Goal: Transaction & Acquisition: Book appointment/travel/reservation

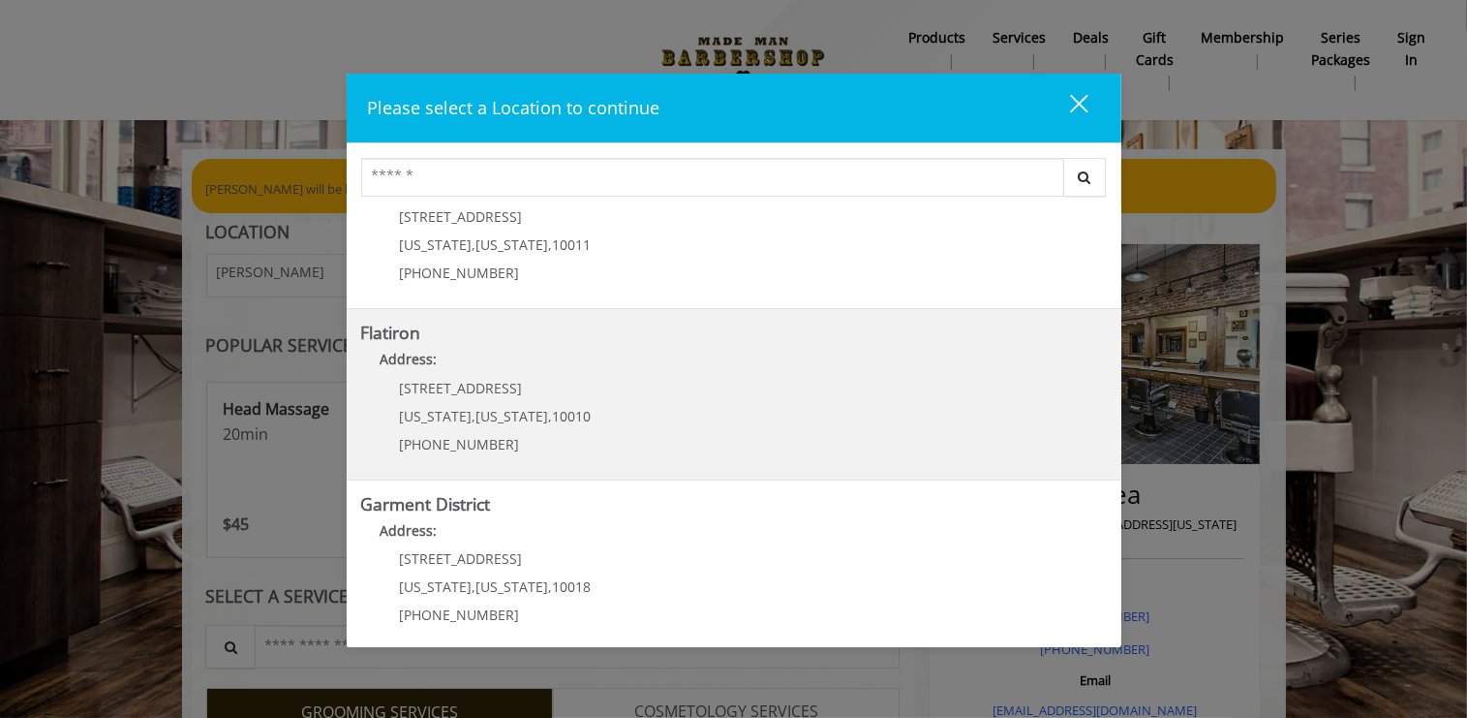
scroll to position [424, 0]
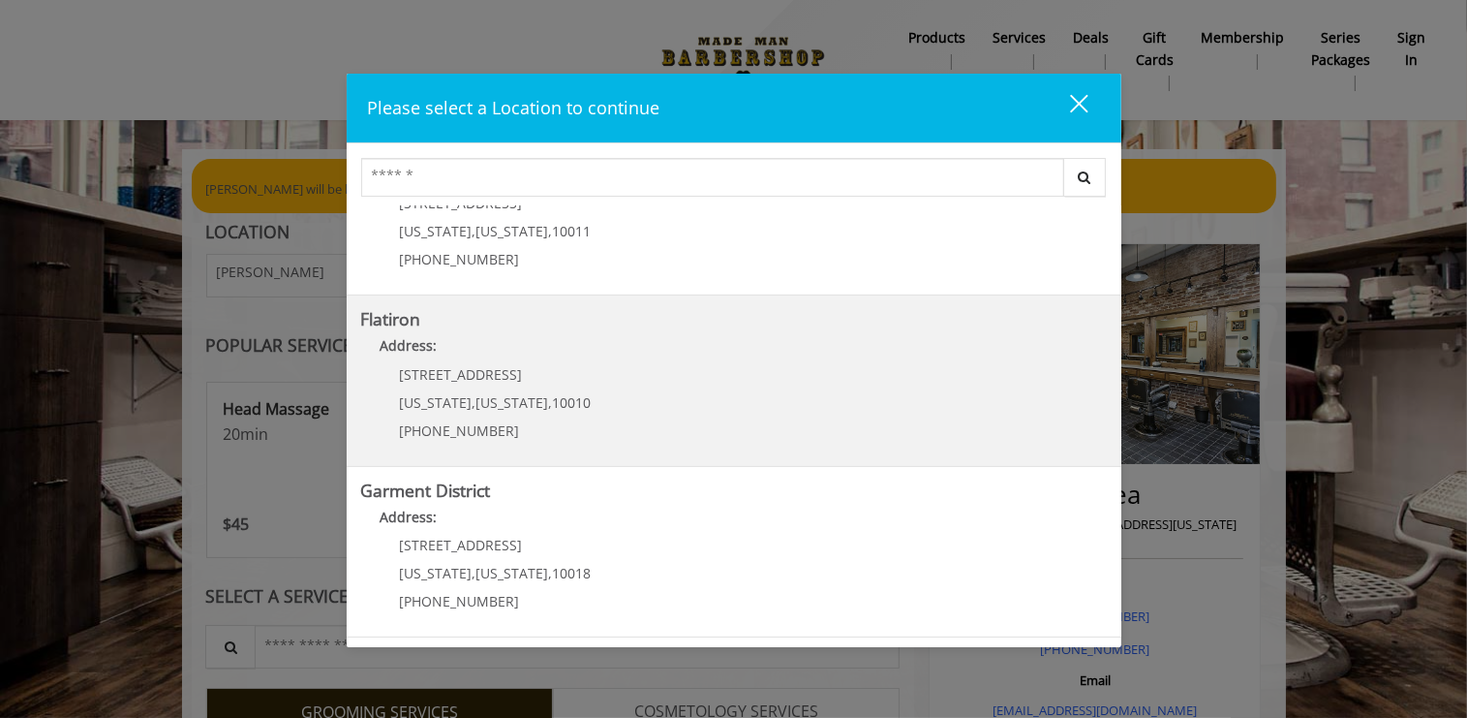
click at [883, 384] on "Flatiron Address: 10 E 23rd St New York , New York , 10010 (917) 475-1765" at bounding box center [734, 380] width 746 height 141
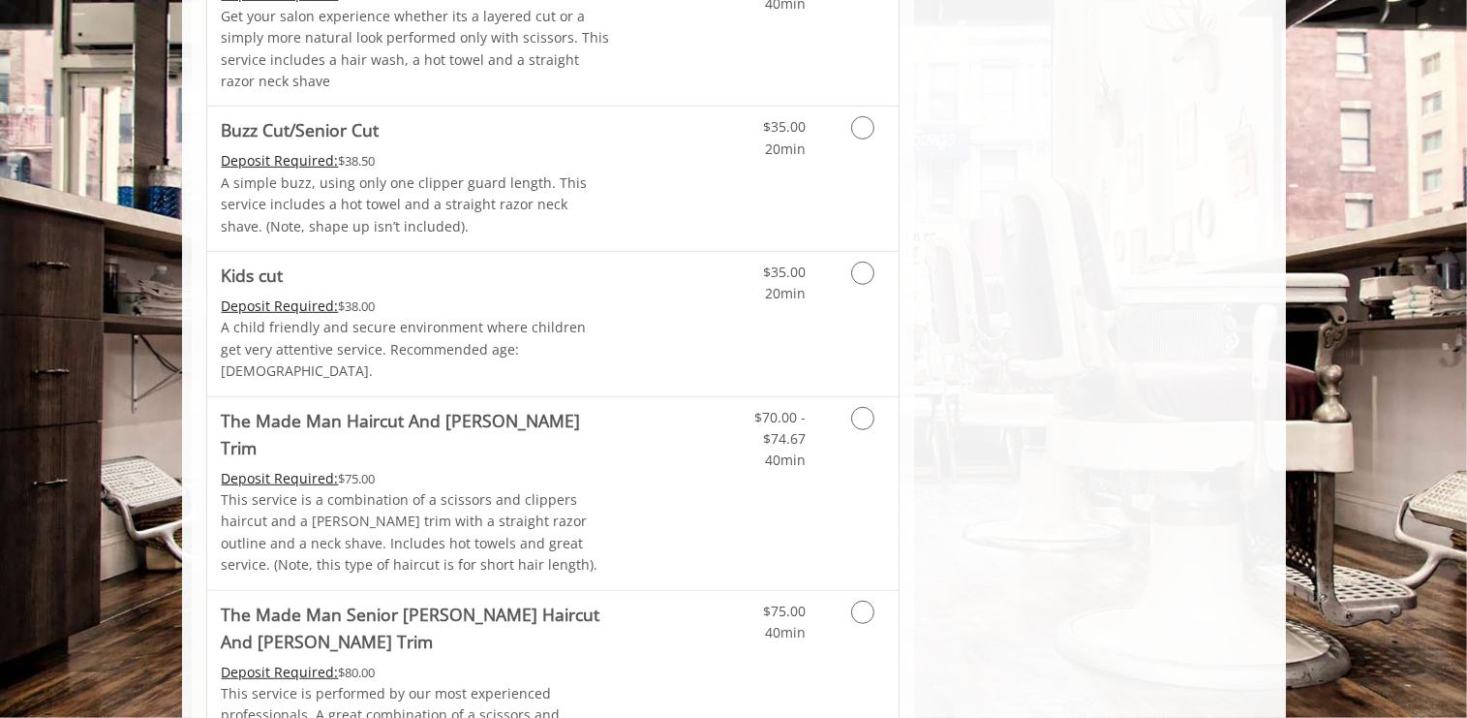
scroll to position [1124, 0]
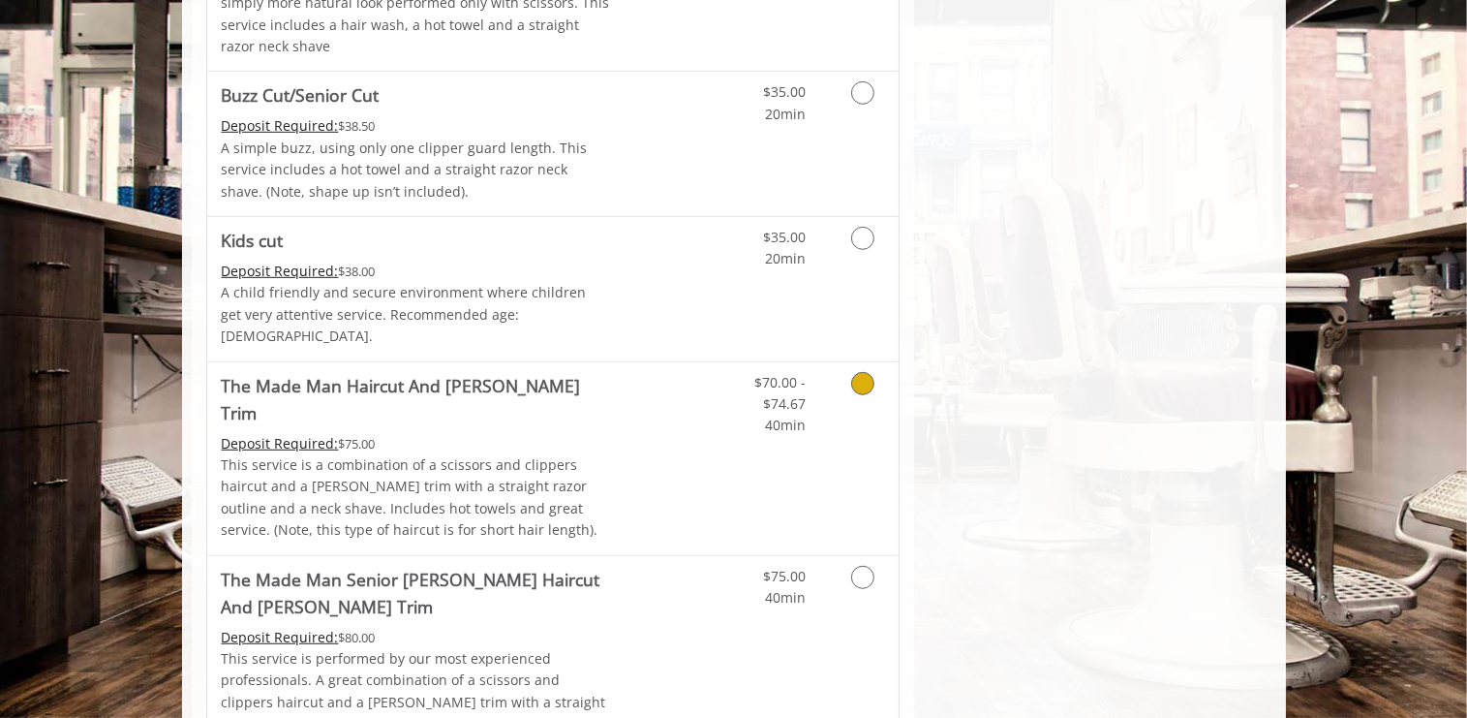
click at [854, 372] on icon "Grooming services" at bounding box center [862, 383] width 23 height 23
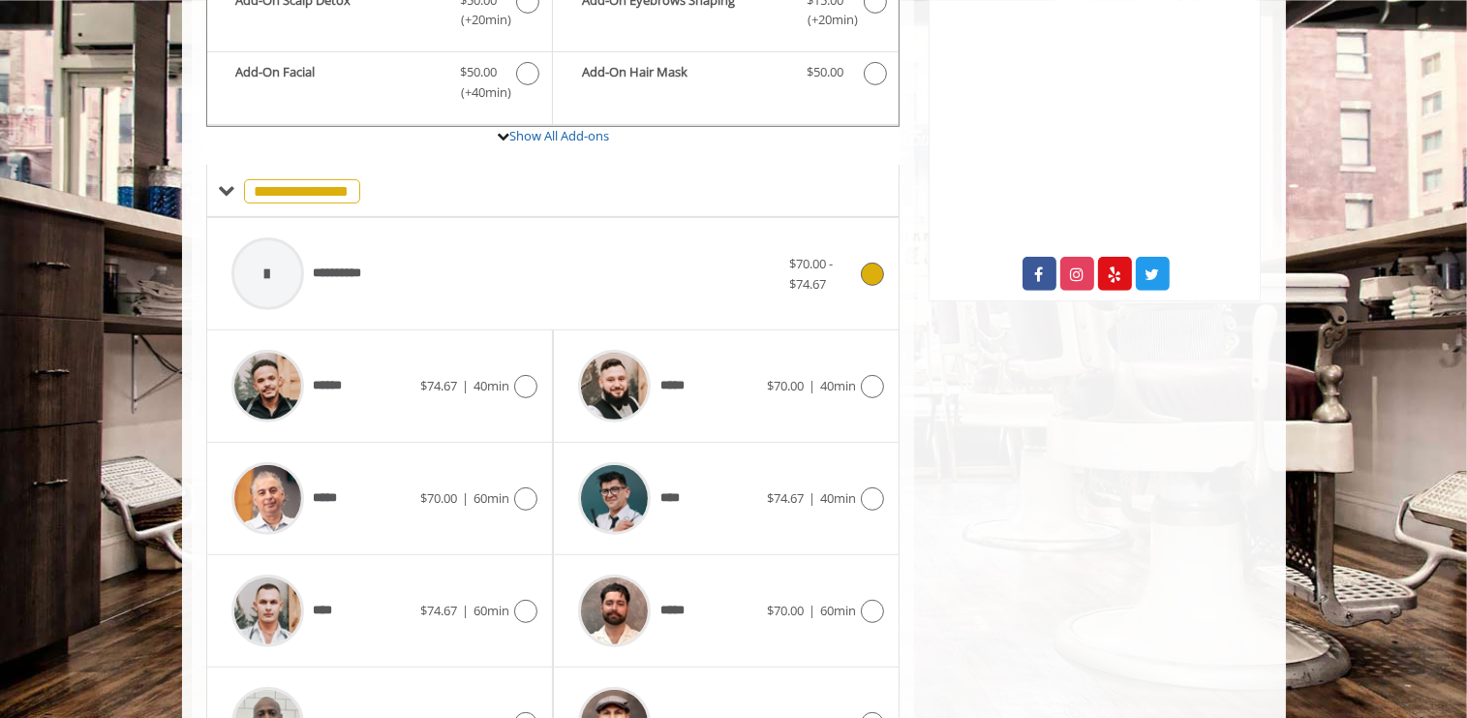
scroll to position [678, 0]
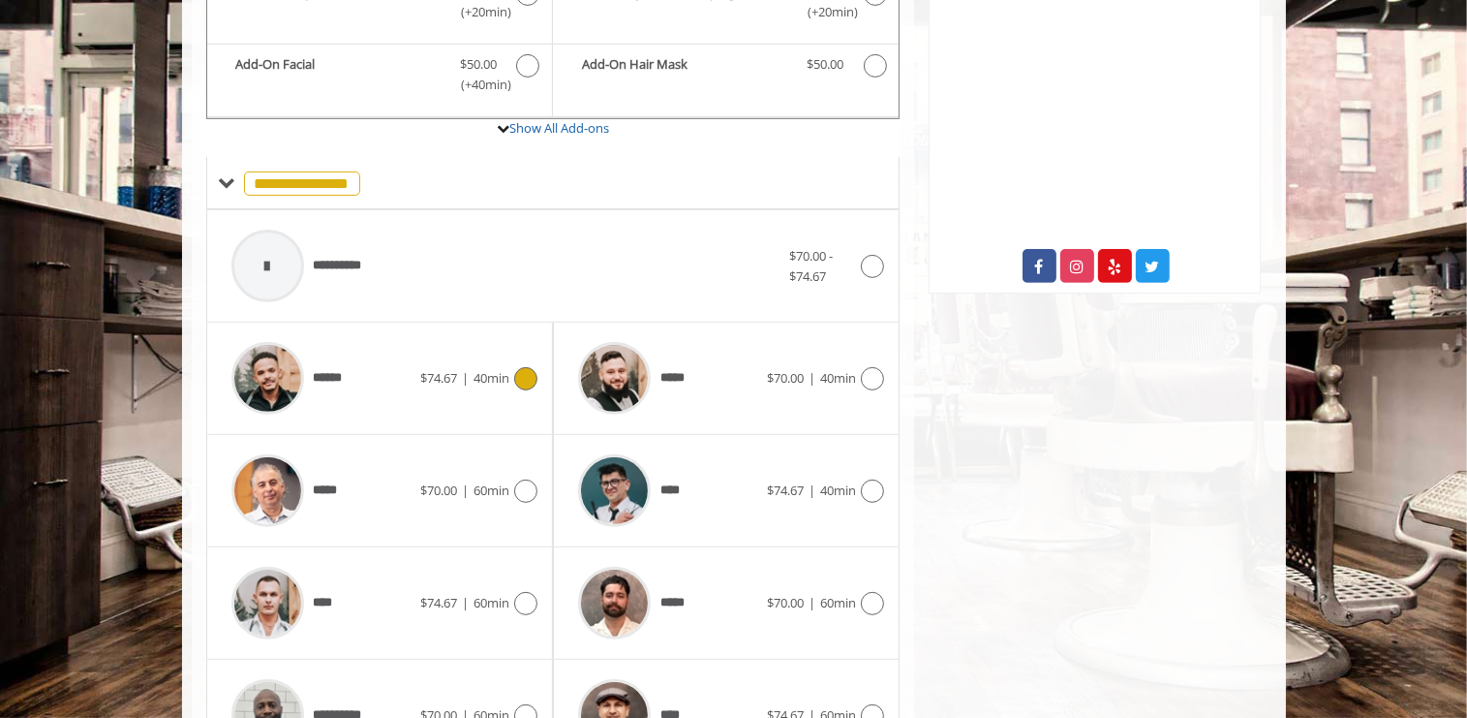
click at [532, 367] on icon at bounding box center [525, 378] width 23 height 23
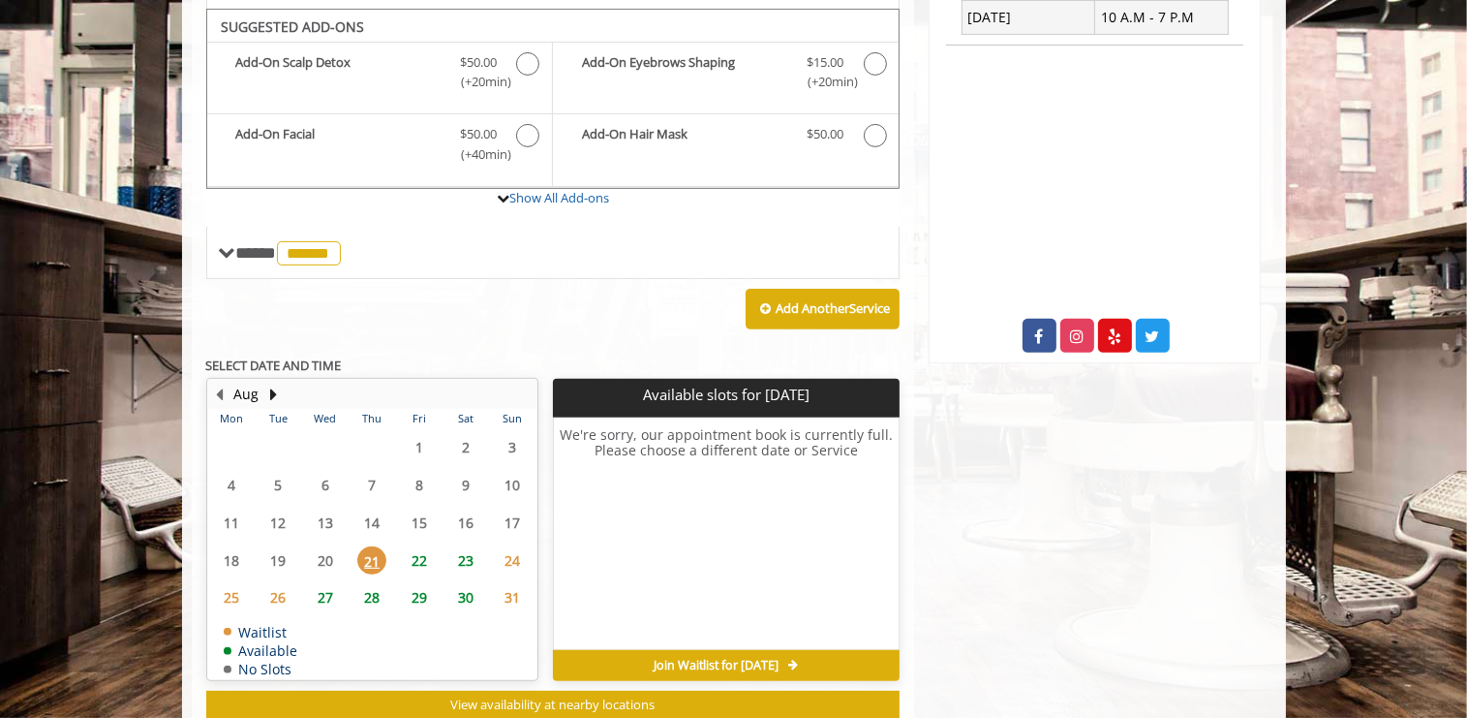
scroll to position [589, 0]
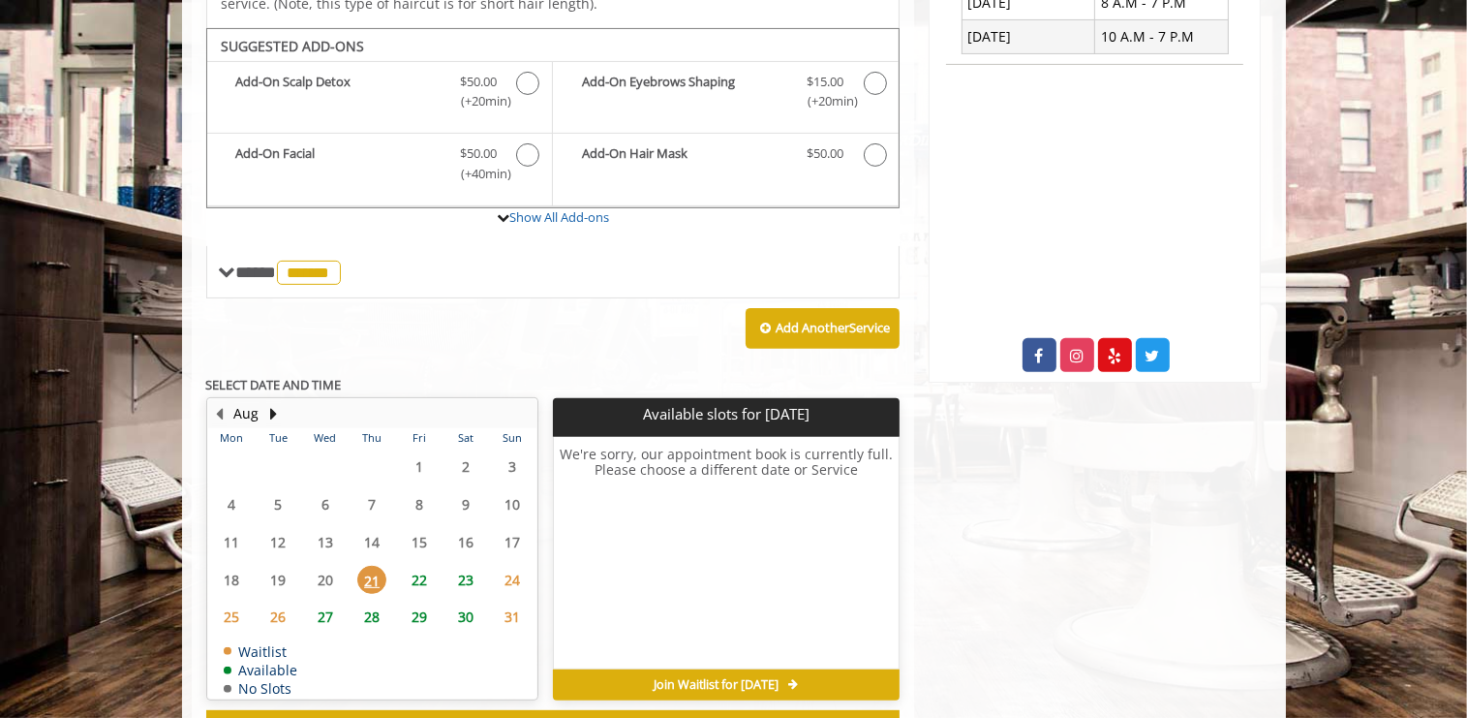
click at [463, 566] on span "23" at bounding box center [465, 580] width 29 height 28
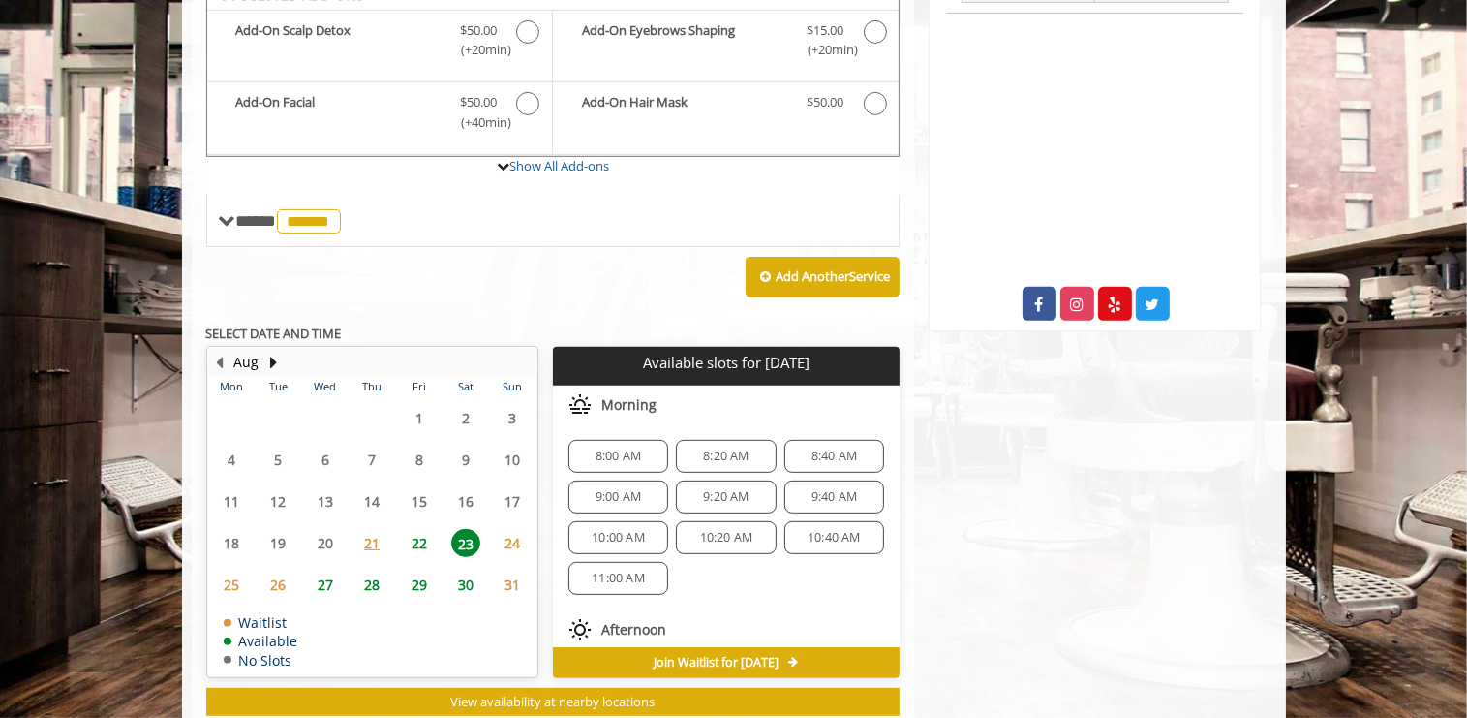
scroll to position [670, 0]
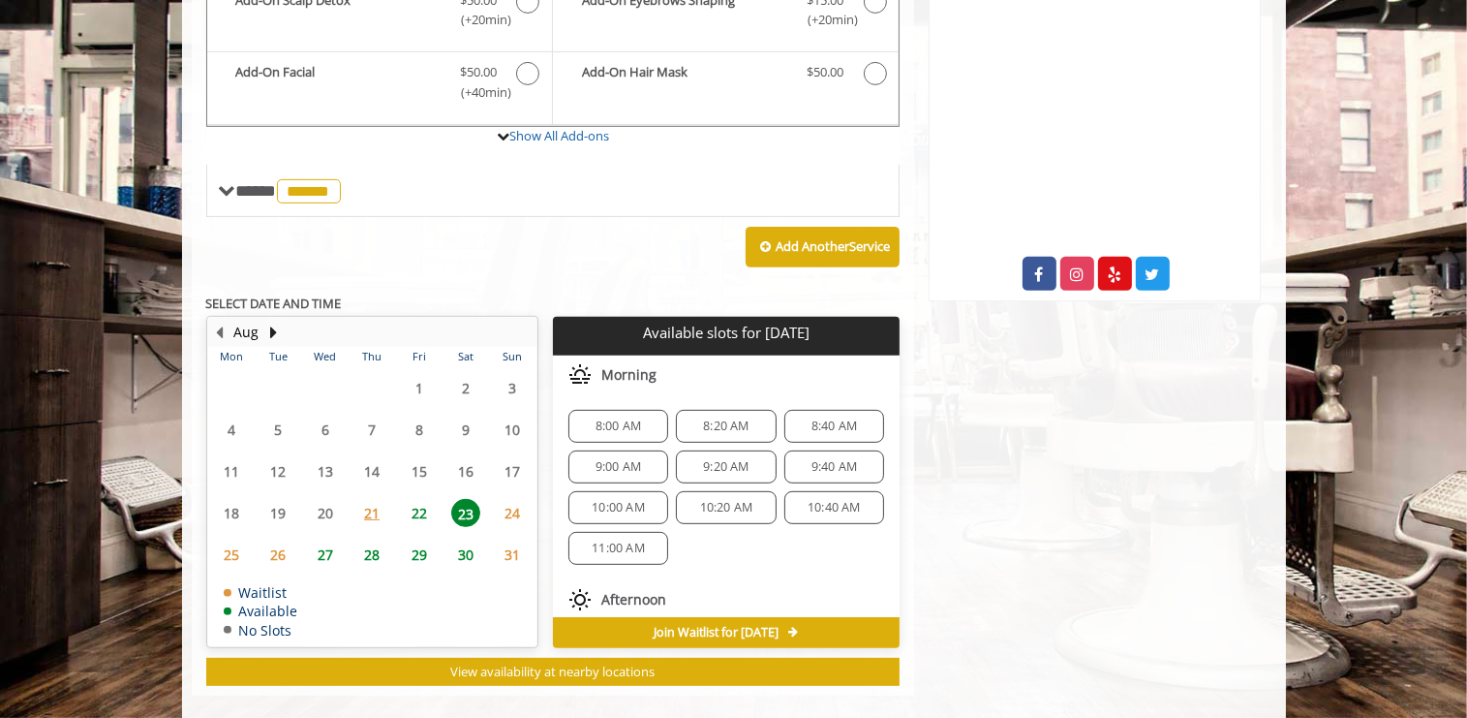
click at [641, 540] on span "11:00 AM" at bounding box center [618, 547] width 53 height 15
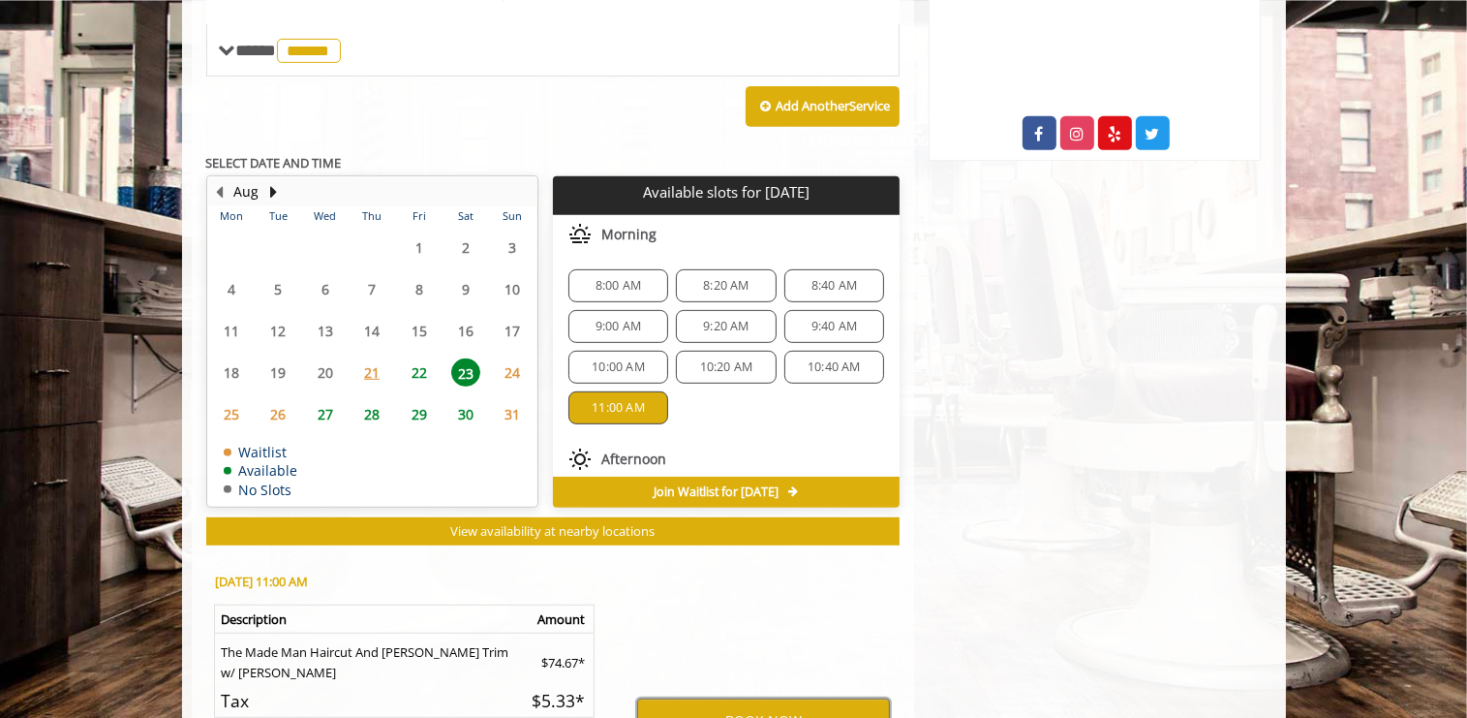
scroll to position [609, 0]
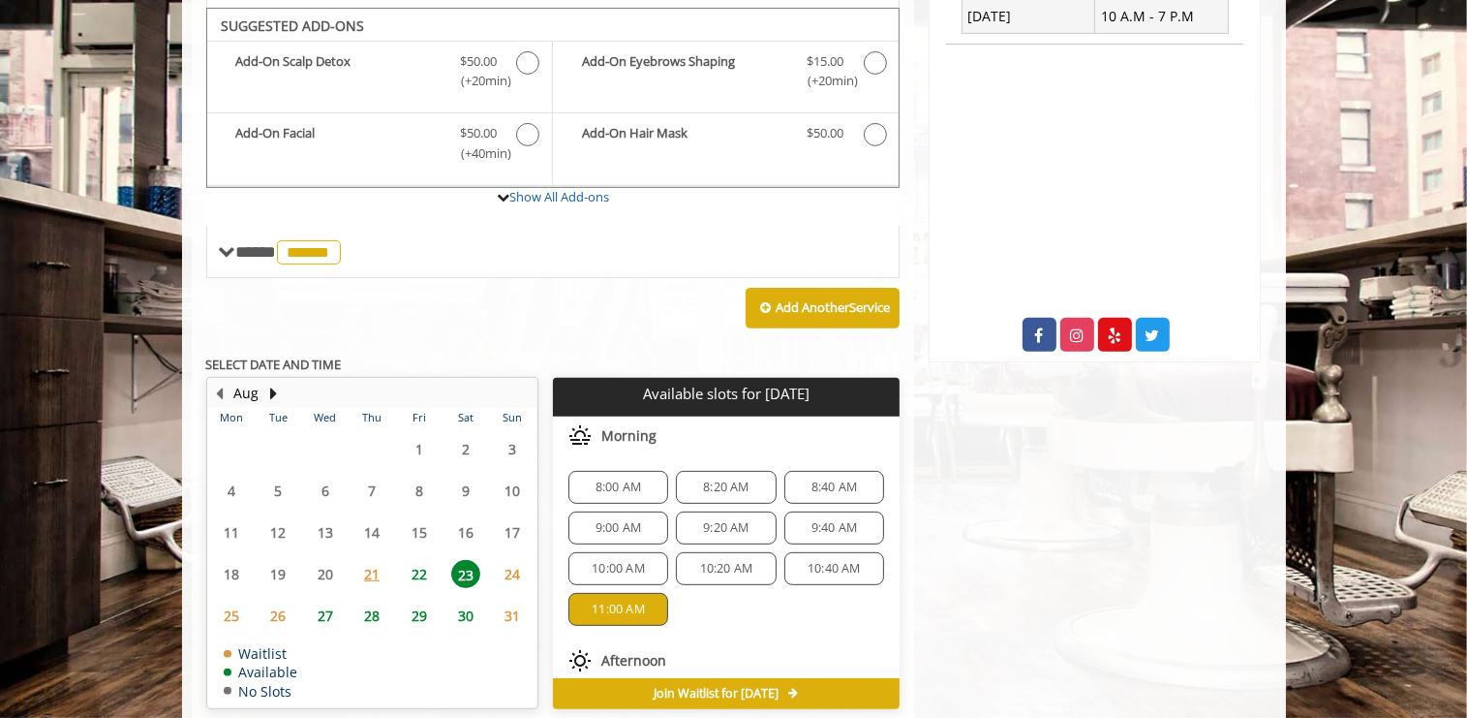
click at [810, 561] on span "10:40 AM" at bounding box center [834, 568] width 53 height 15
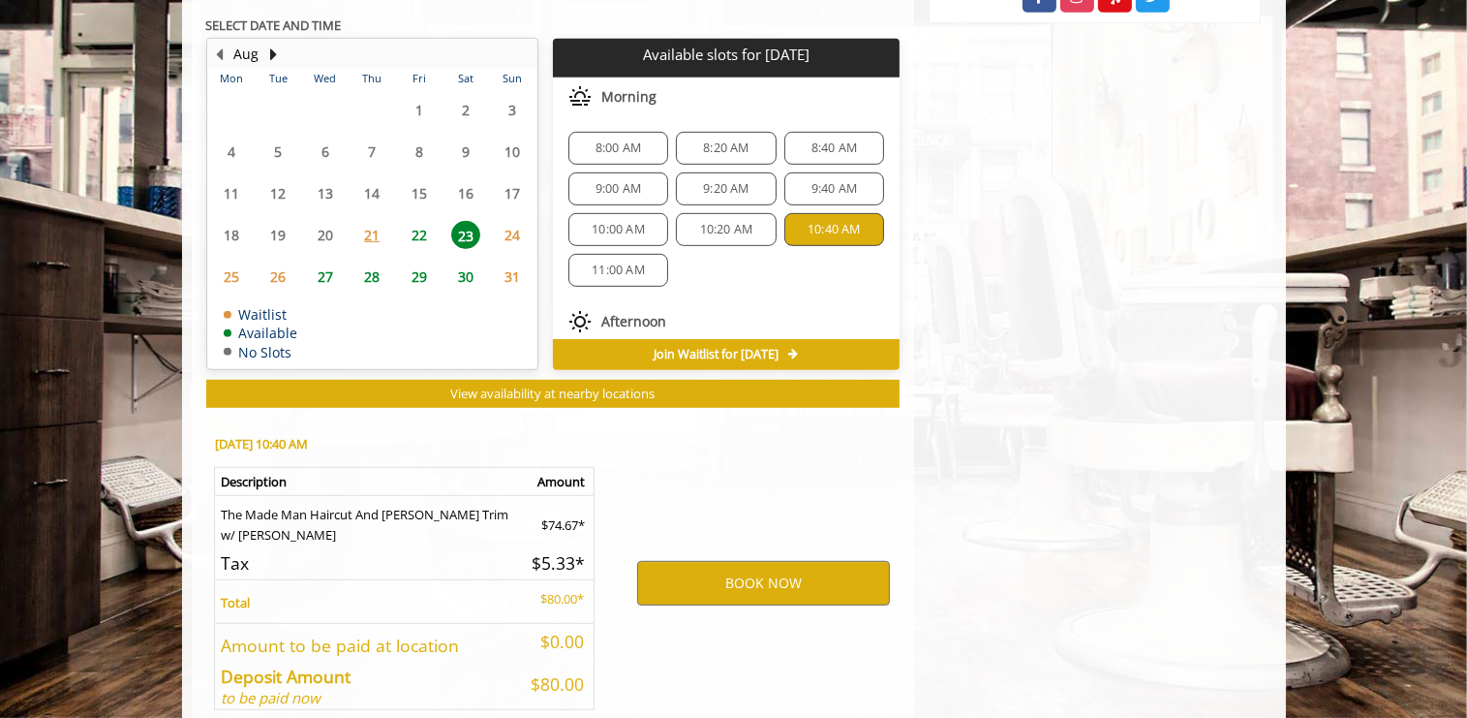
scroll to position [1019, 0]
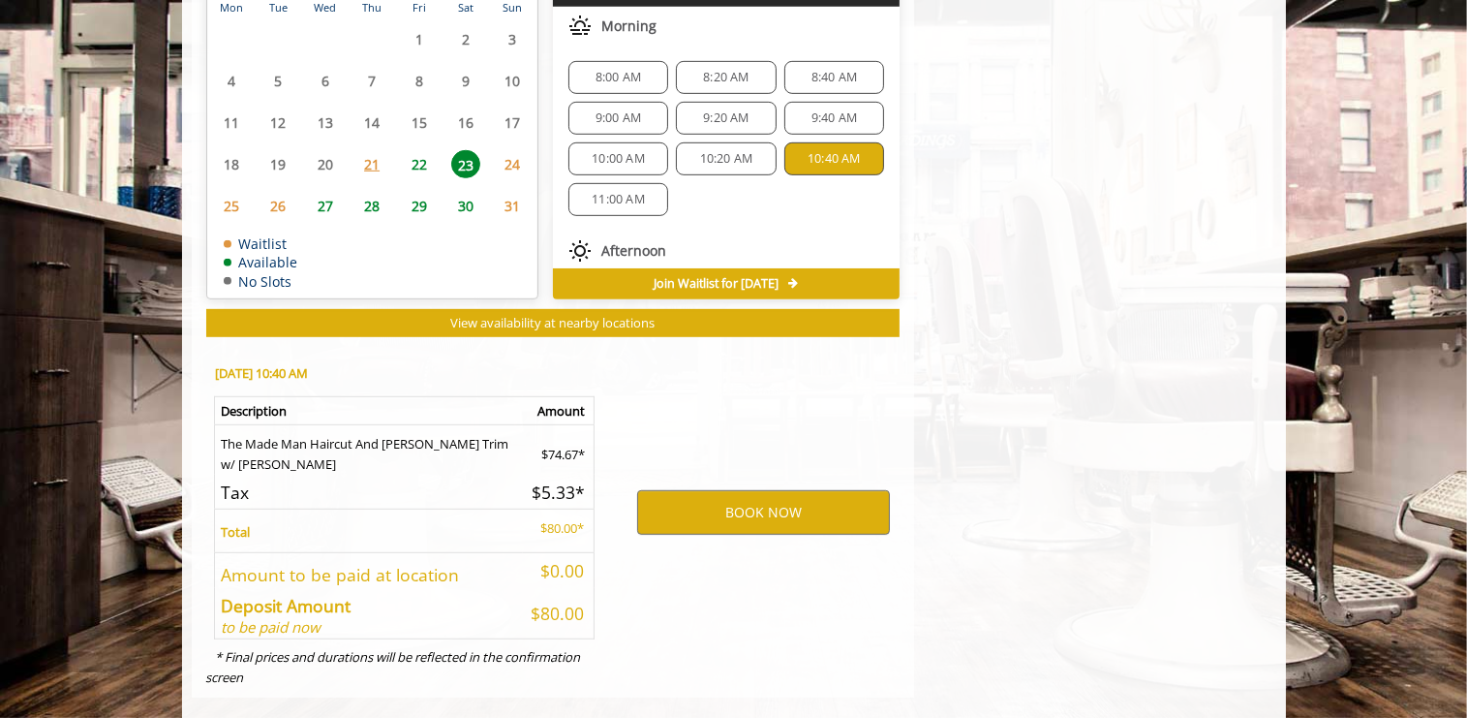
click at [610, 151] on span "10:00 AM" at bounding box center [618, 158] width 53 height 15
click at [721, 151] on span "10:20 AM" at bounding box center [726, 158] width 53 height 15
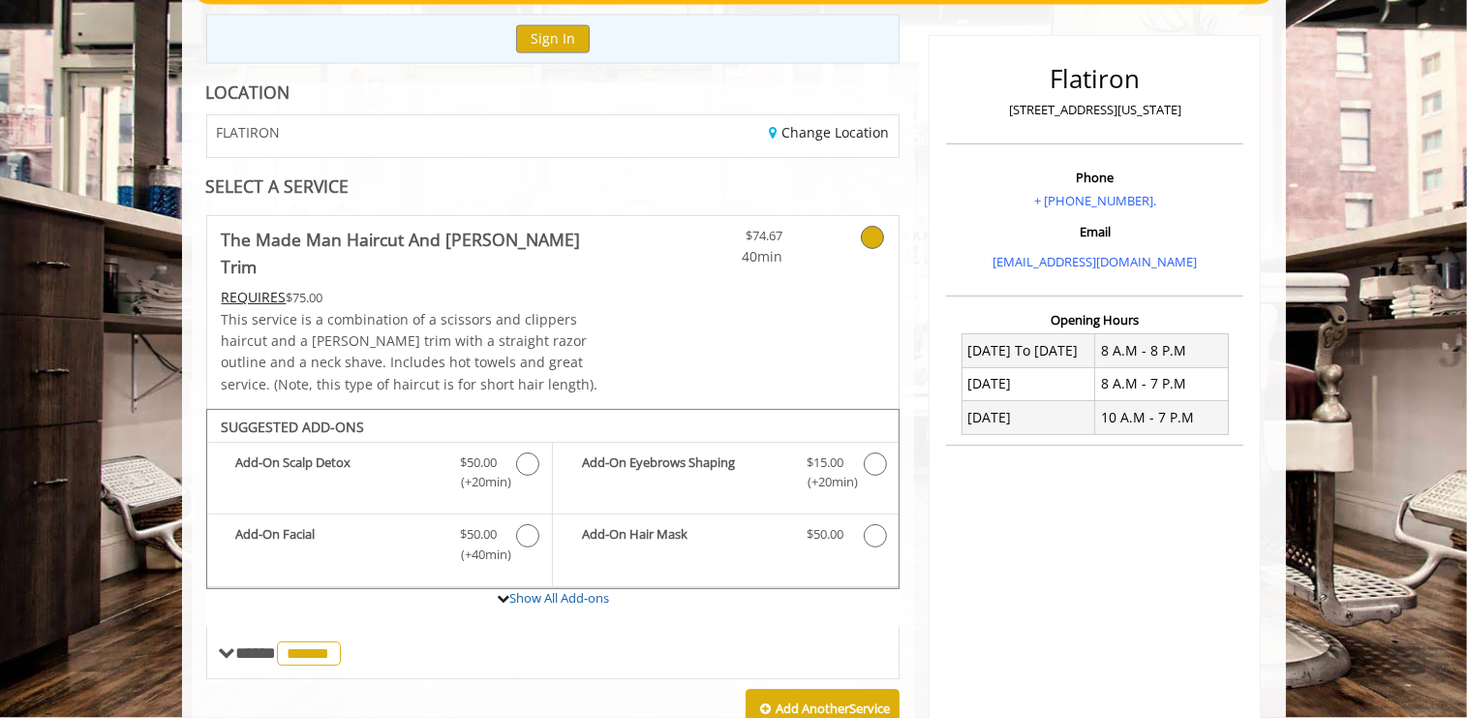
scroll to position [0, 0]
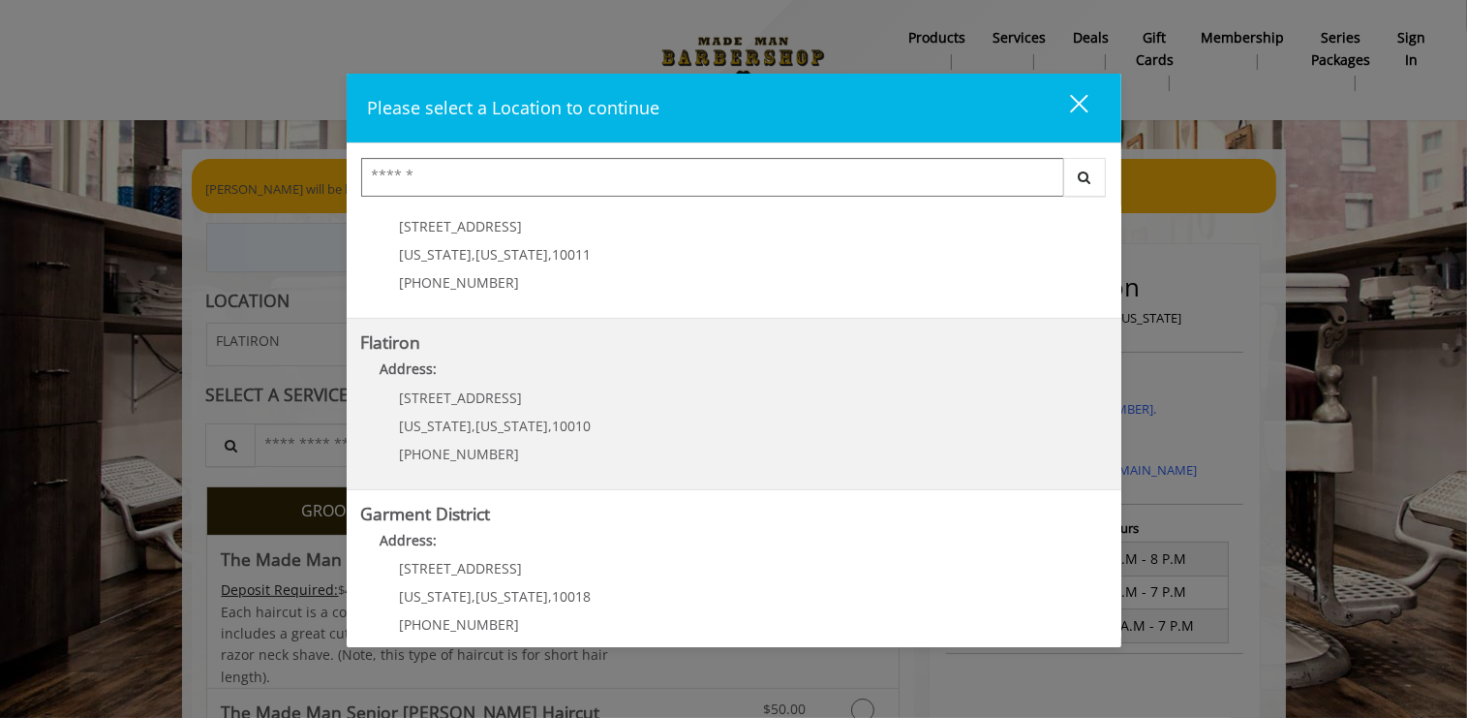
scroll to position [409, 0]
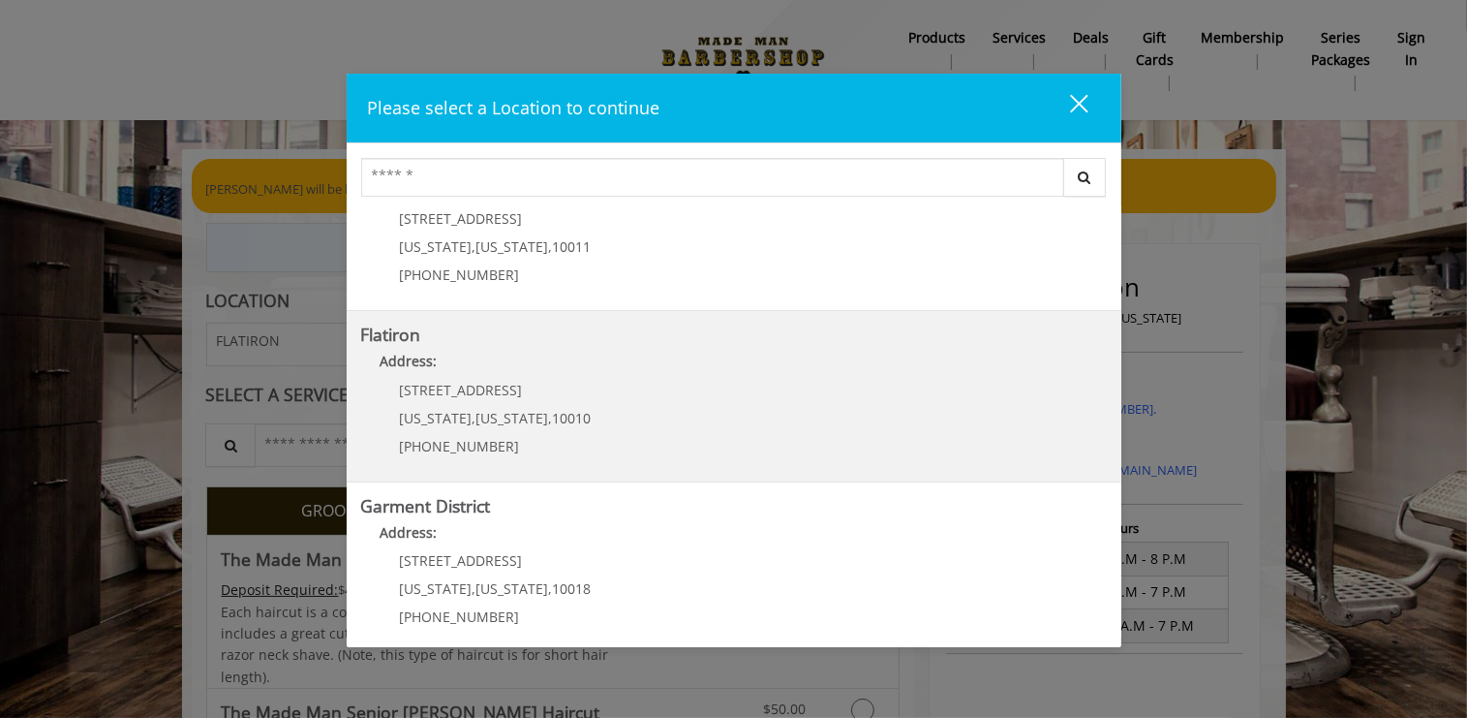
click at [879, 423] on "Flatiron Address: 10 E 23rd St New York , New York , 10010 (917) 475-1765" at bounding box center [734, 395] width 746 height 141
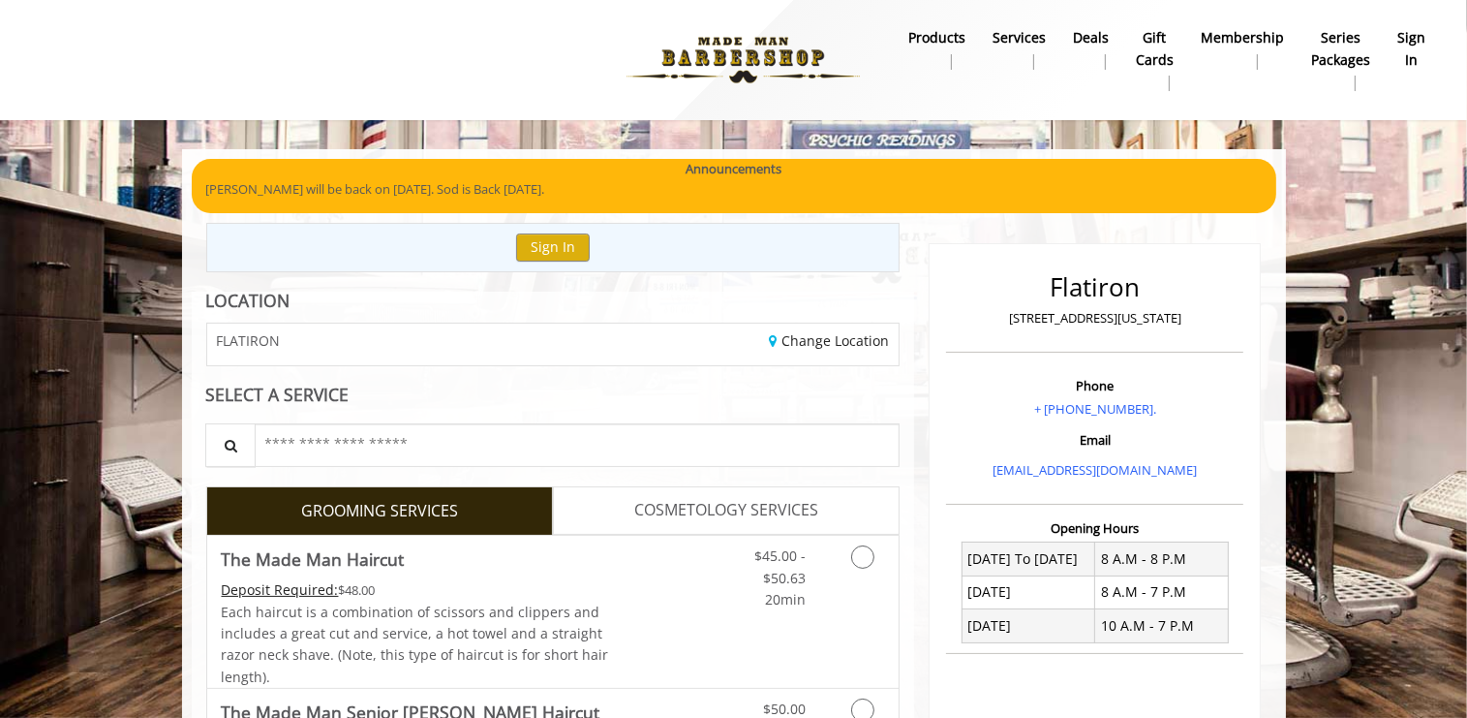
click at [592, 69] on div at bounding box center [452, 60] width 848 height 107
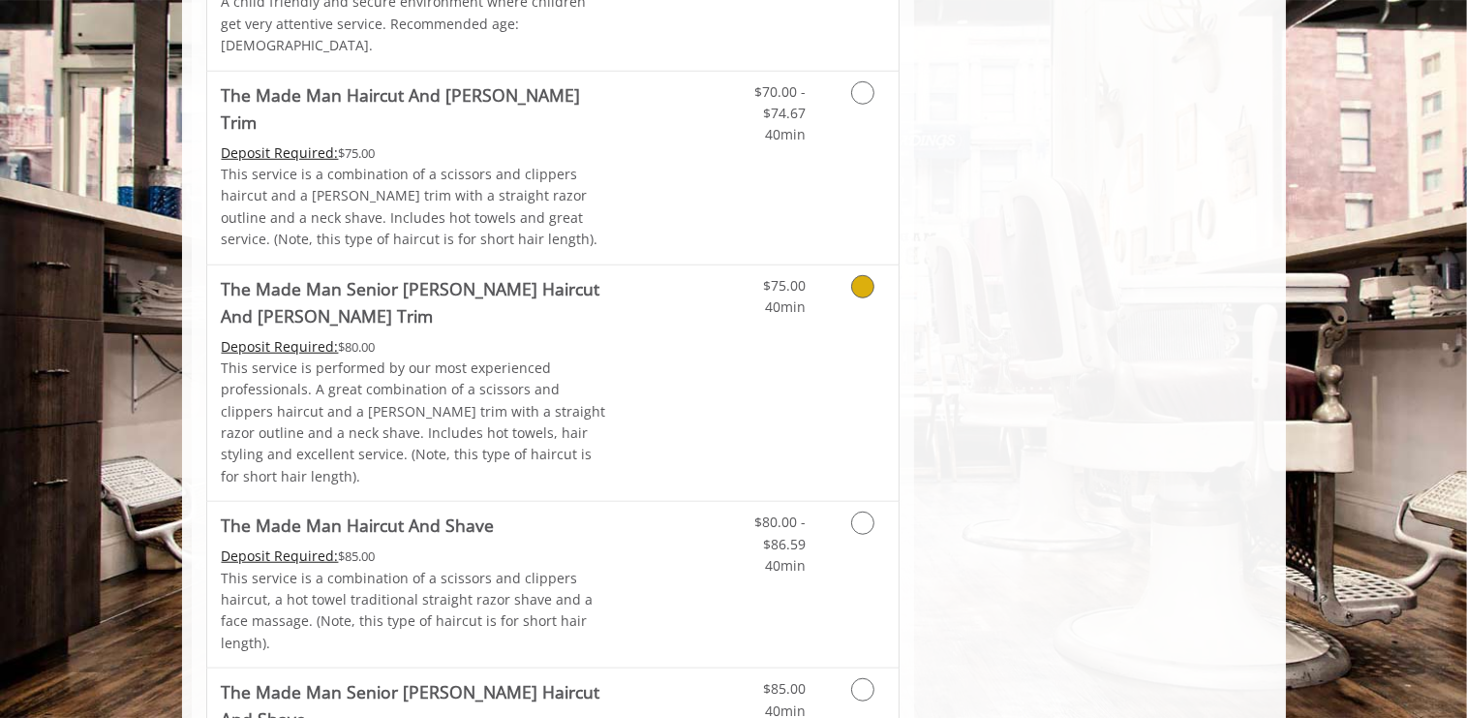
scroll to position [1250, 0]
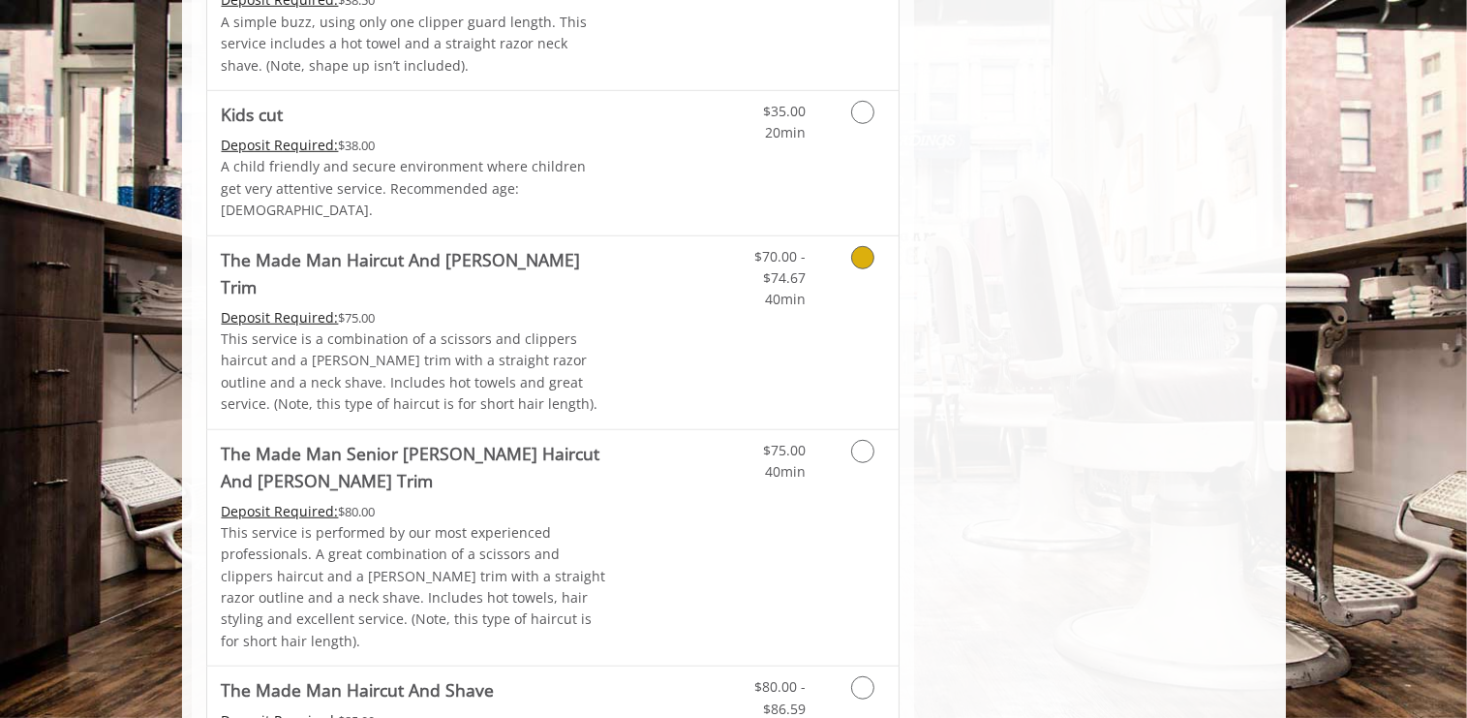
click at [855, 246] on icon "Grooming services" at bounding box center [862, 257] width 23 height 23
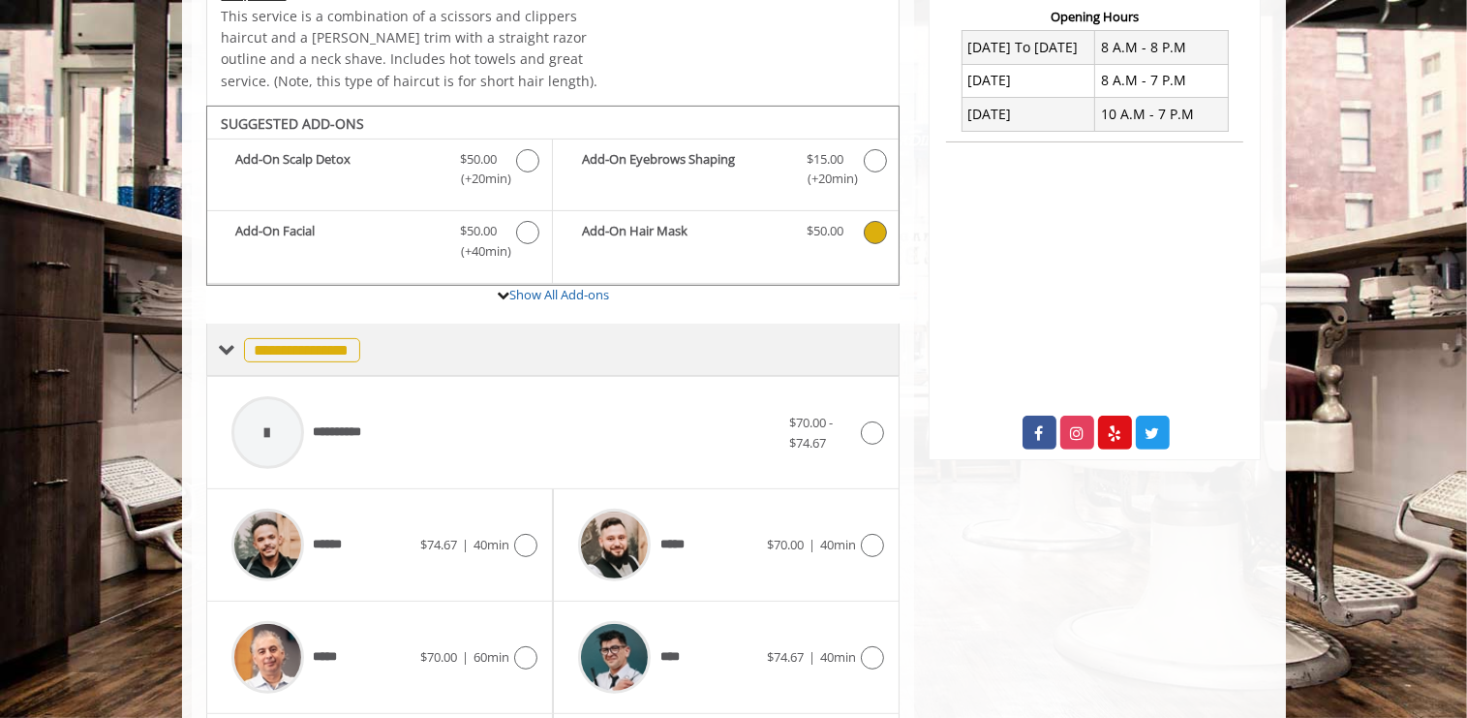
scroll to position [575, 0]
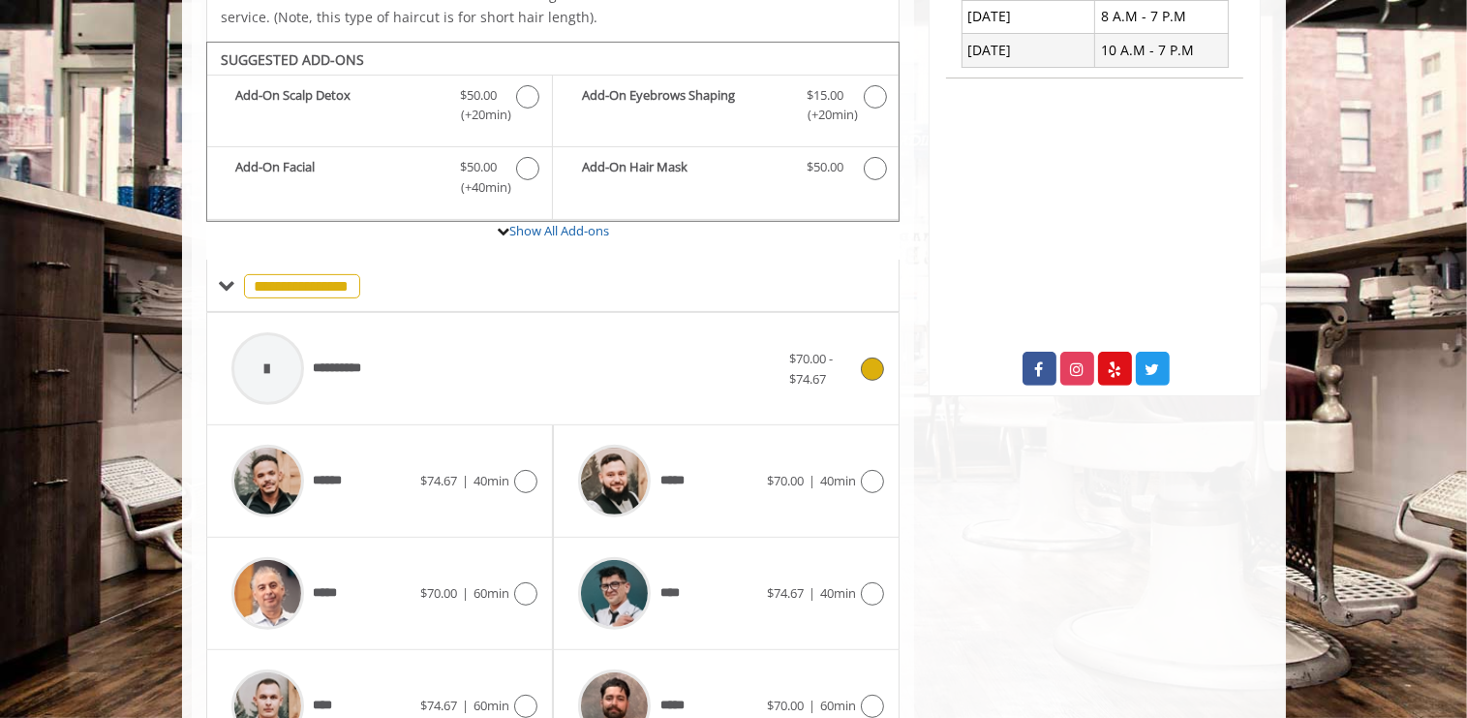
click at [263, 339] on div at bounding box center [267, 368] width 73 height 73
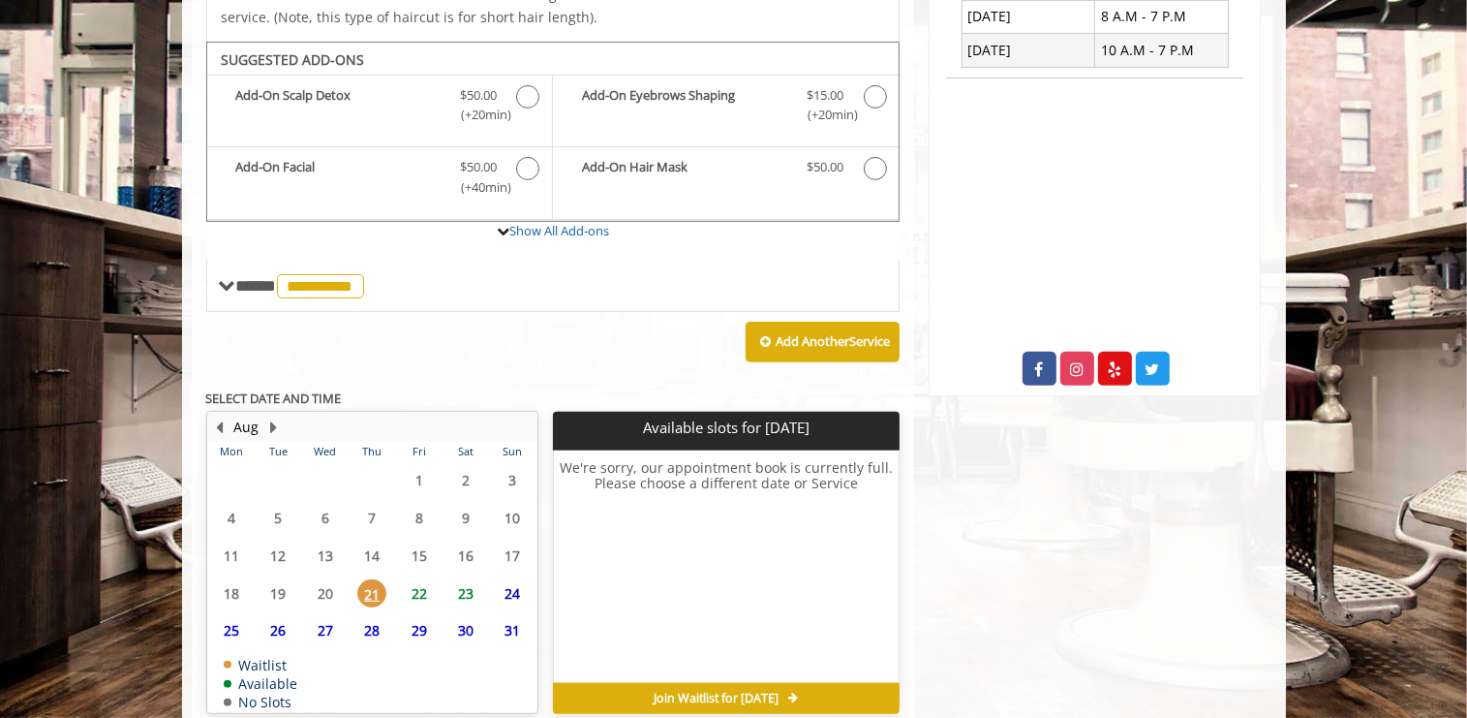
scroll to position [640, 0]
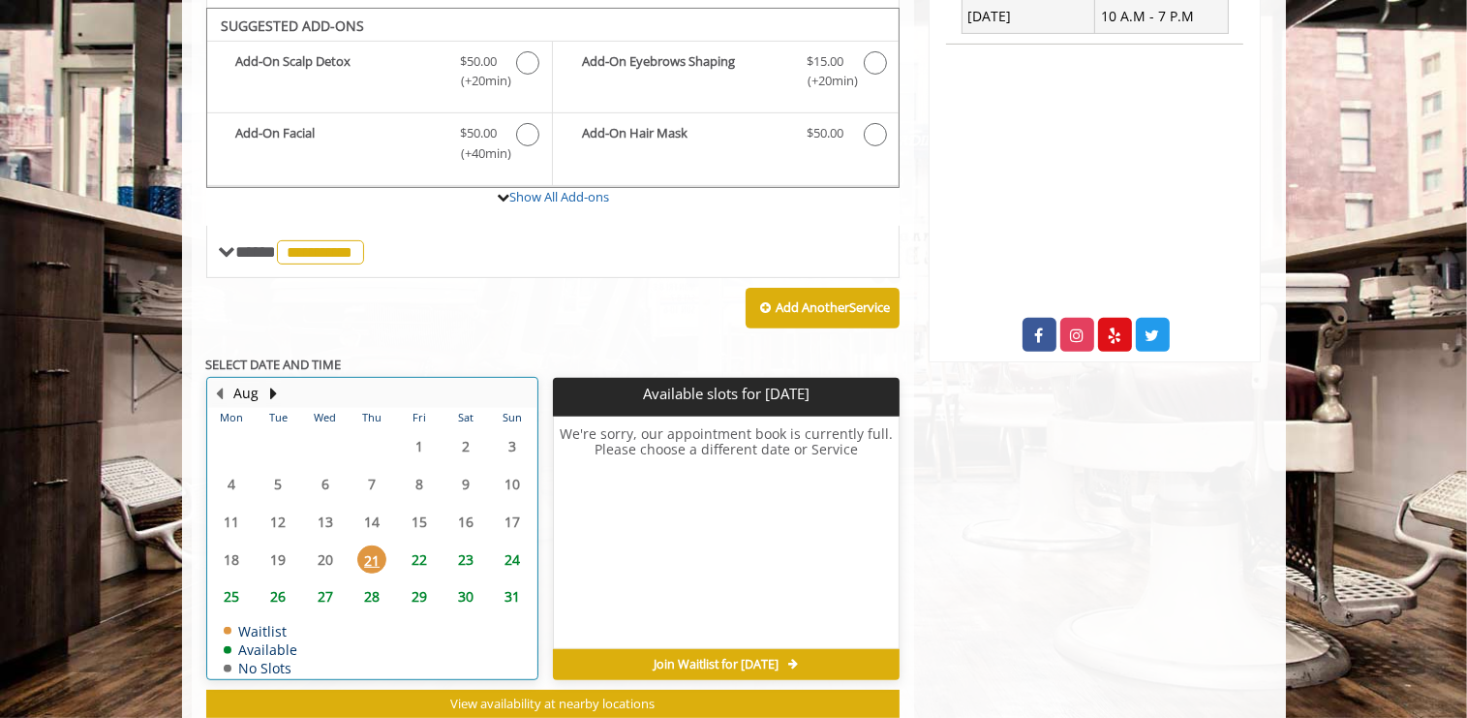
click at [466, 488] on table "Mon Tue Wed Thu Fri Sat Sun 28 29 30 31 1 2 3 4 5 6 7 8 9 10 11 12 13 14 15 16 …" at bounding box center [372, 543] width 328 height 270
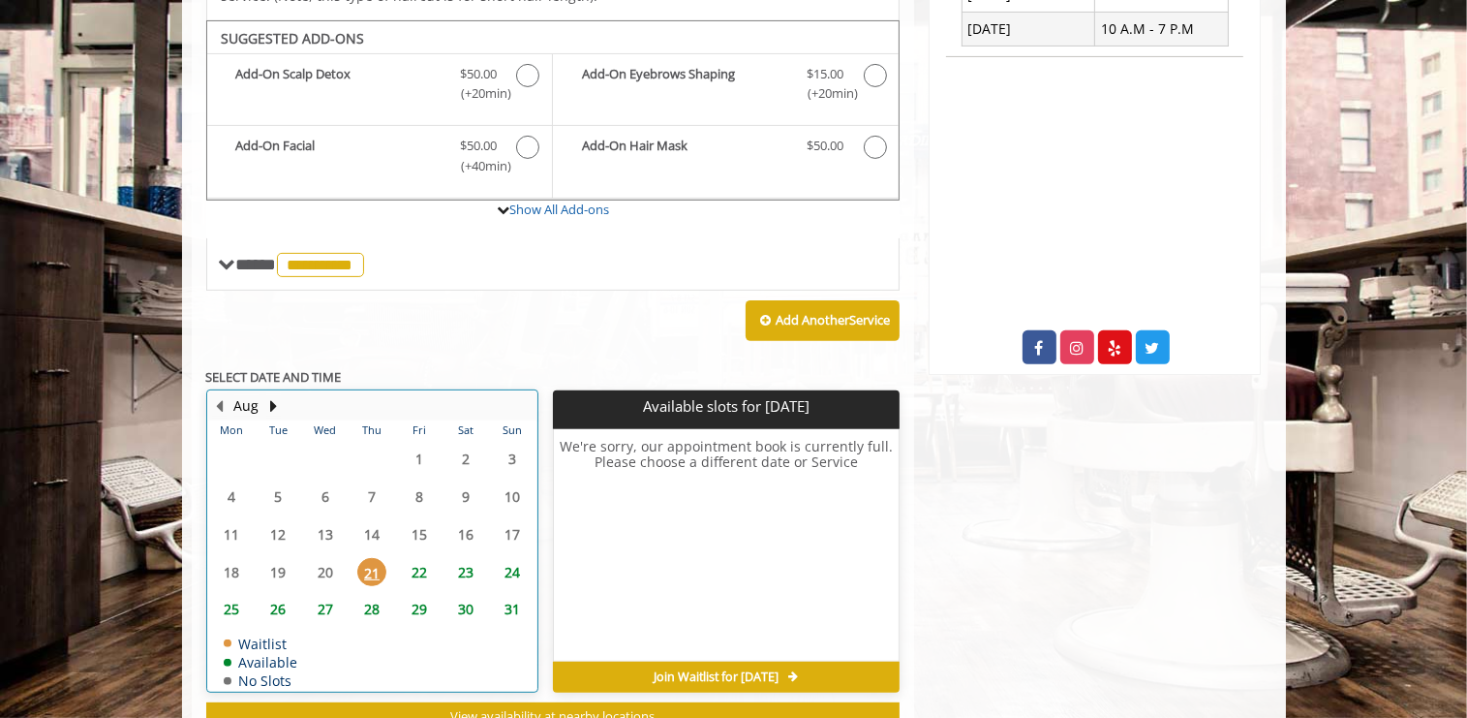
scroll to position [589, 0]
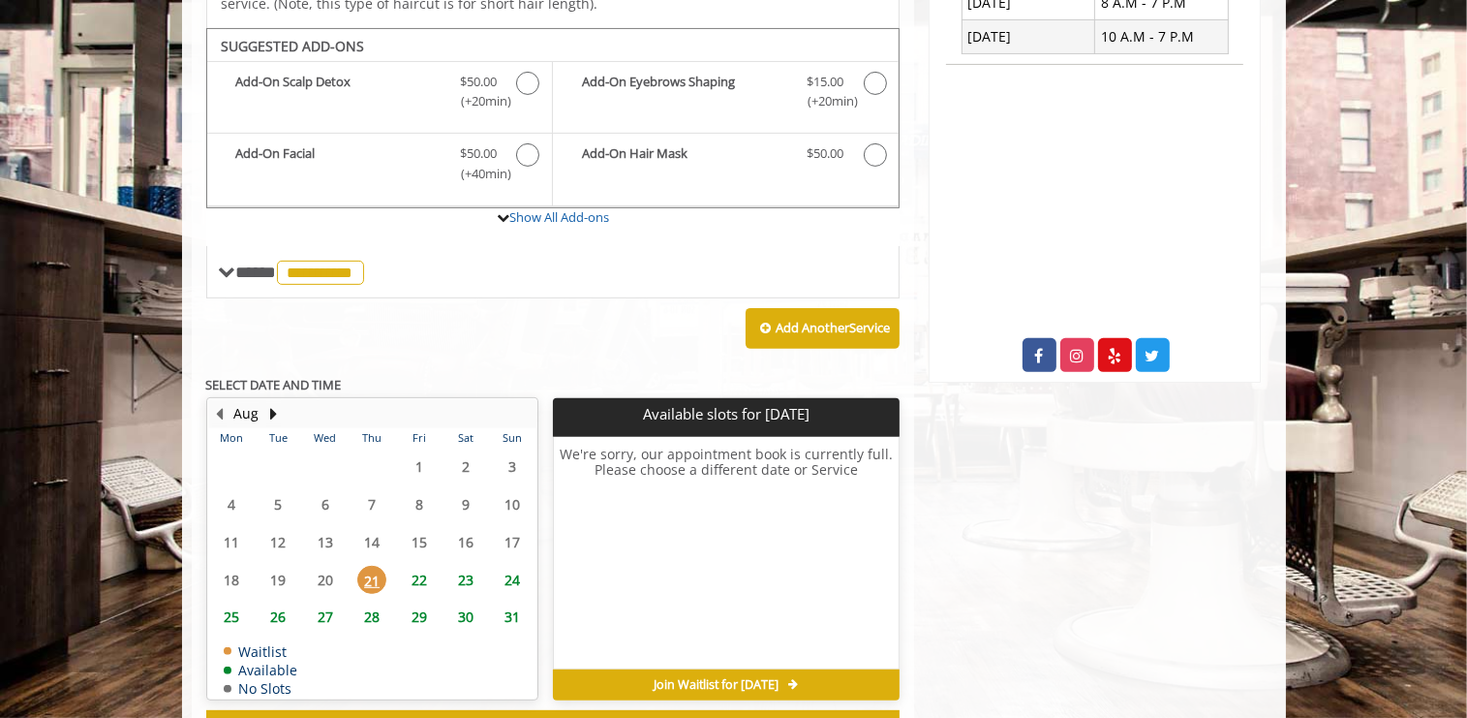
click at [467, 566] on span "23" at bounding box center [465, 580] width 29 height 28
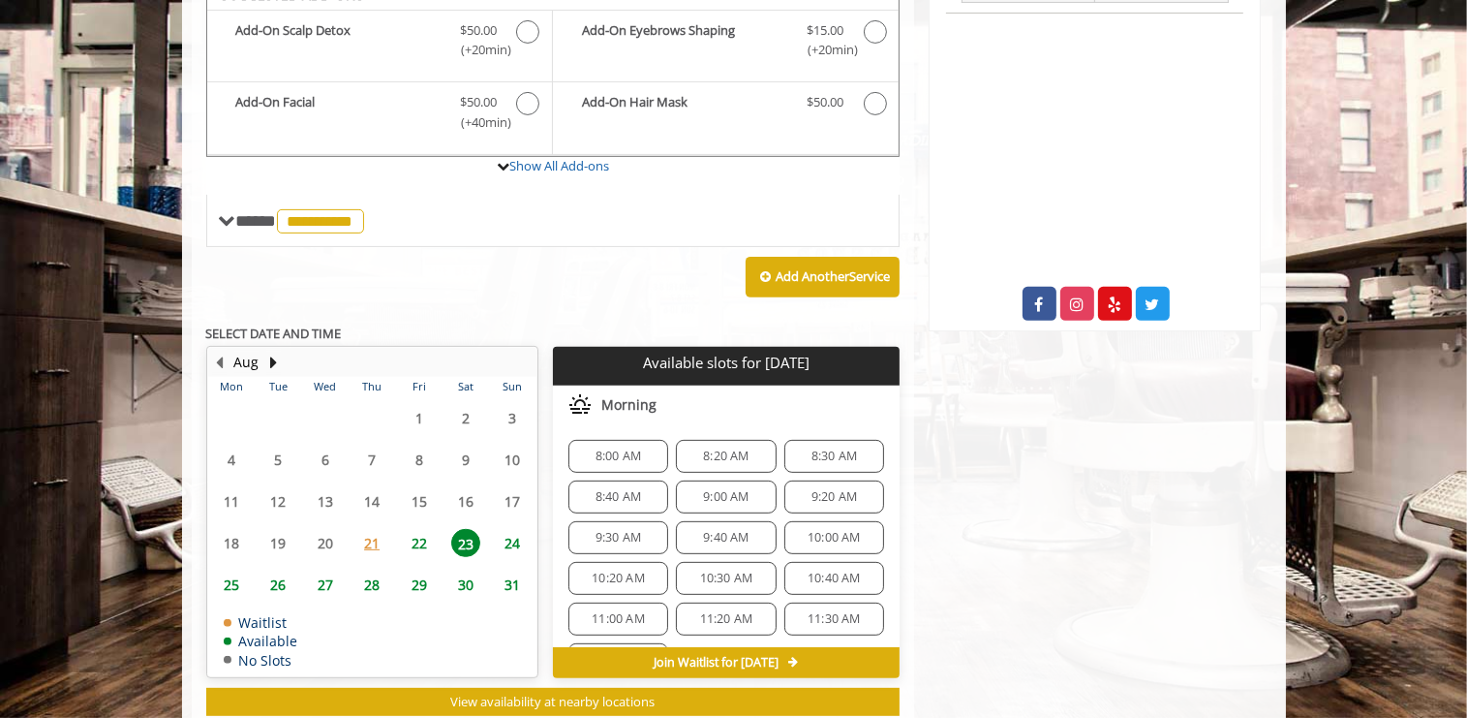
scroll to position [670, 0]
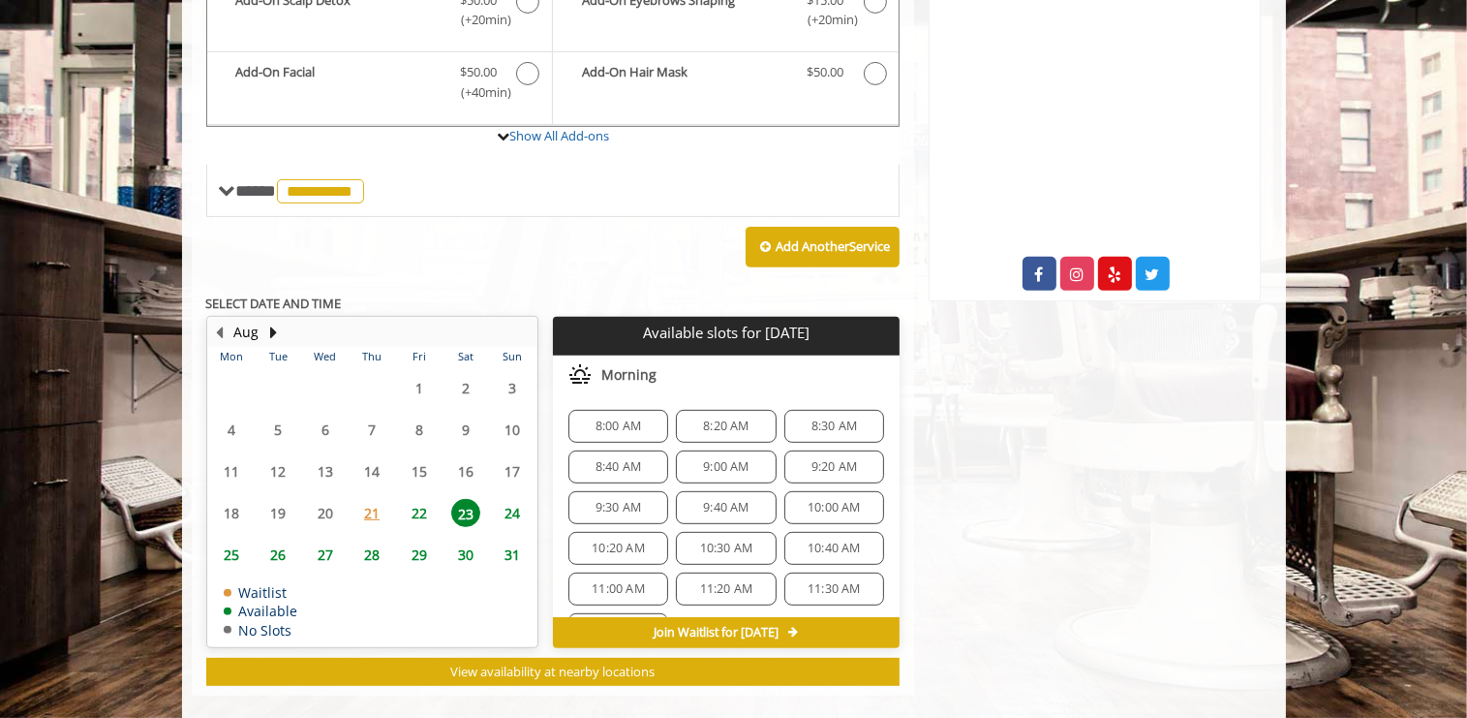
click at [621, 581] on span "11:00 AM" at bounding box center [618, 588] width 53 height 15
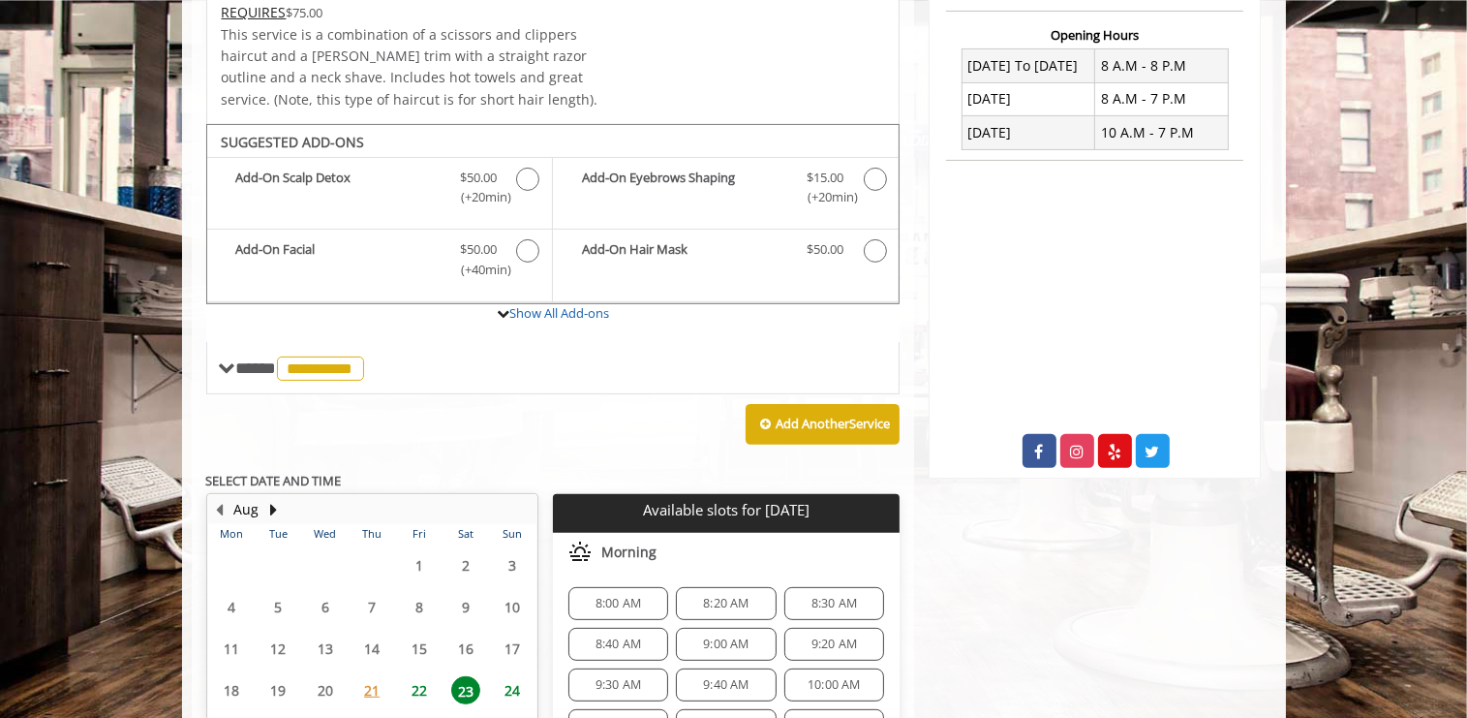
scroll to position [507, 0]
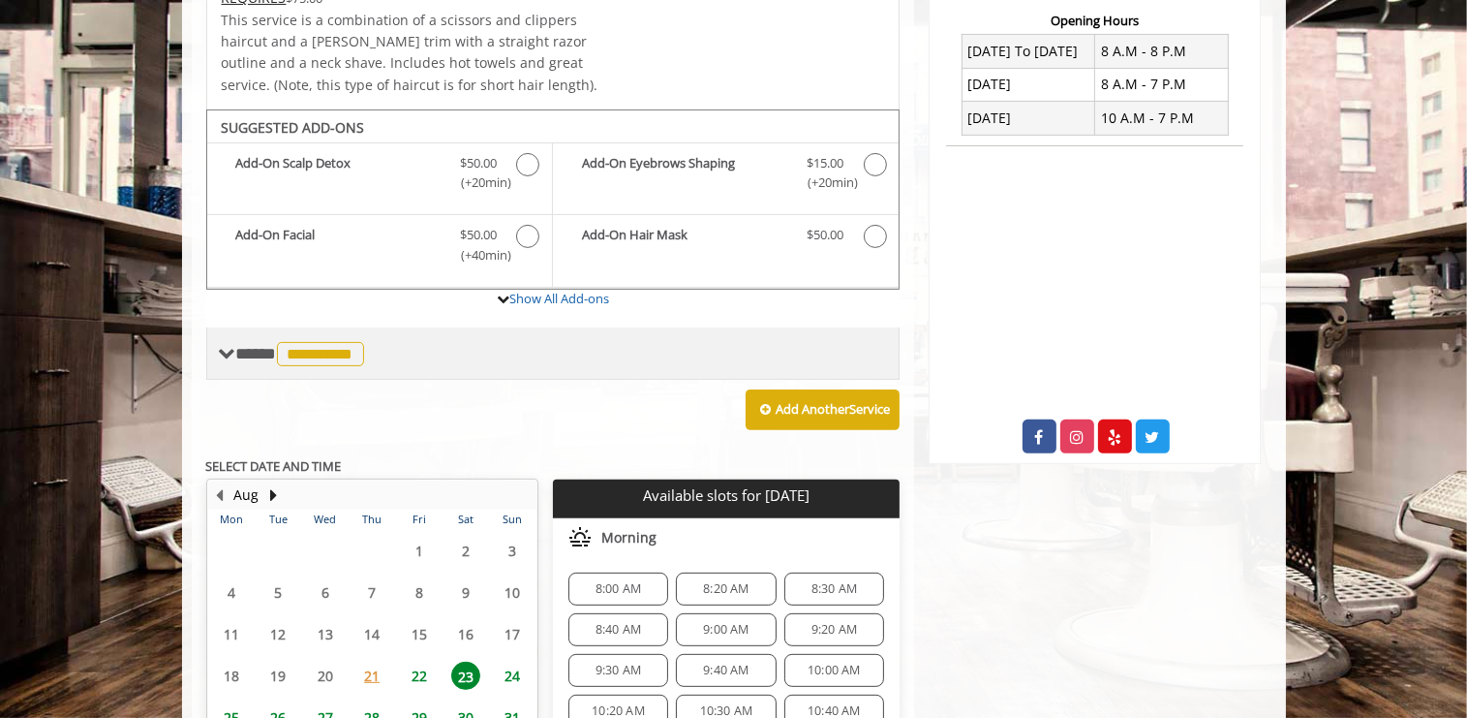
click at [328, 342] on span "**********" at bounding box center [320, 354] width 87 height 24
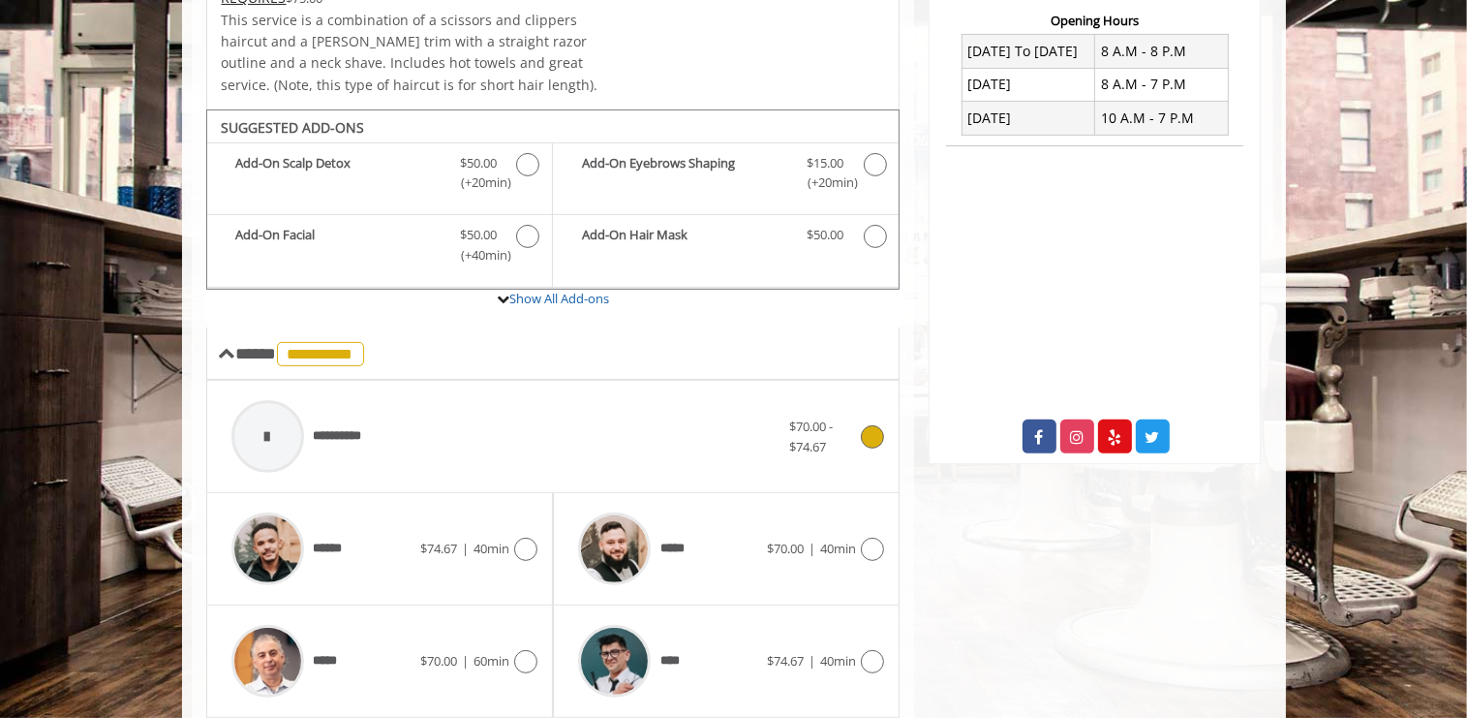
click at [256, 412] on div at bounding box center [267, 436] width 73 height 73
click at [261, 405] on div at bounding box center [267, 436] width 73 height 73
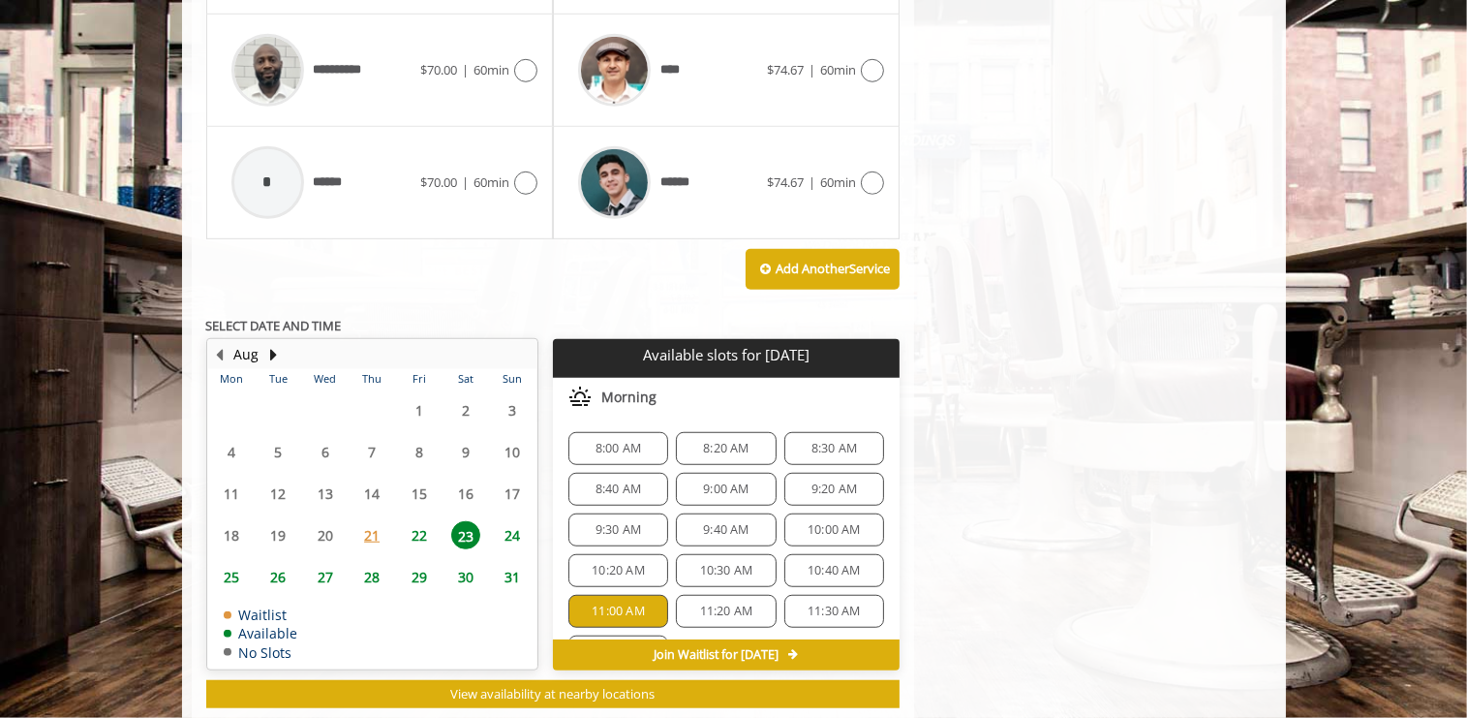
scroll to position [1325, 0]
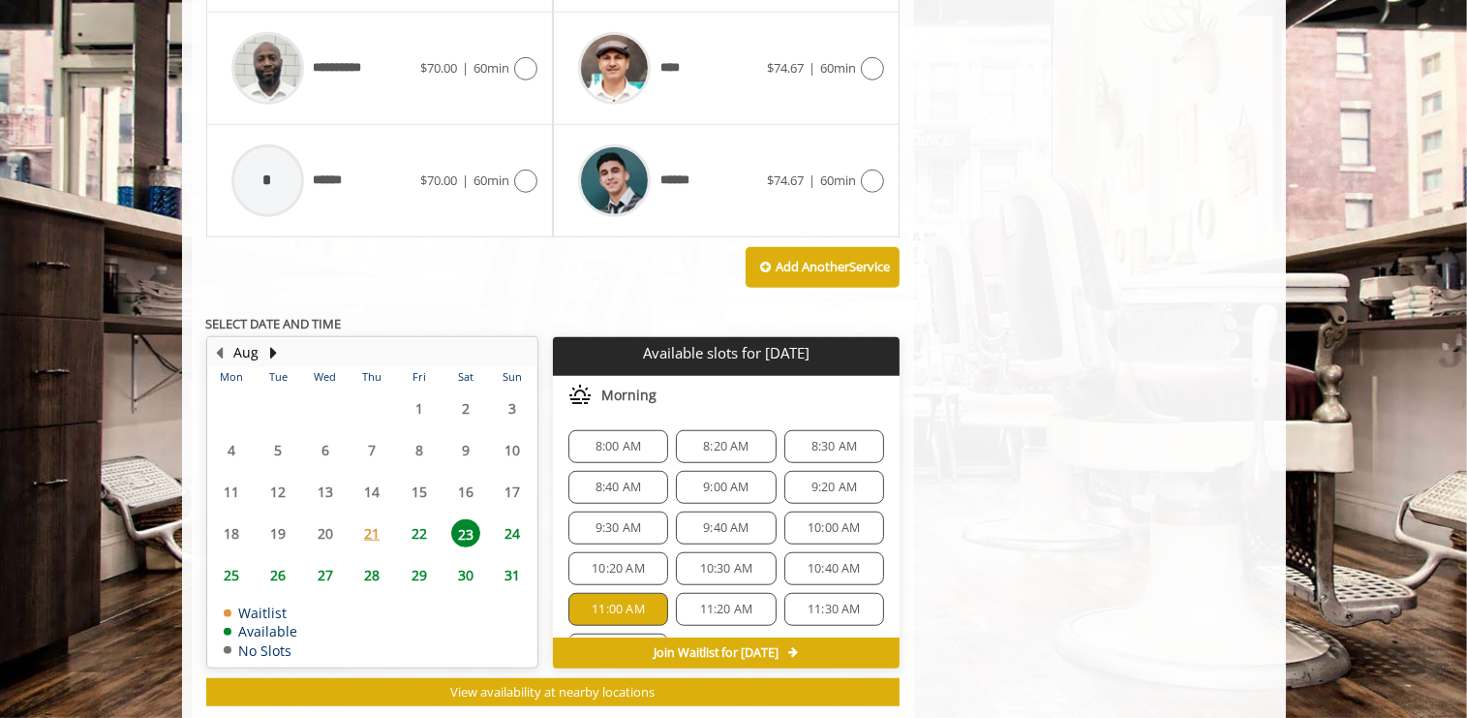
click at [470, 519] on span "23" at bounding box center [465, 533] width 29 height 28
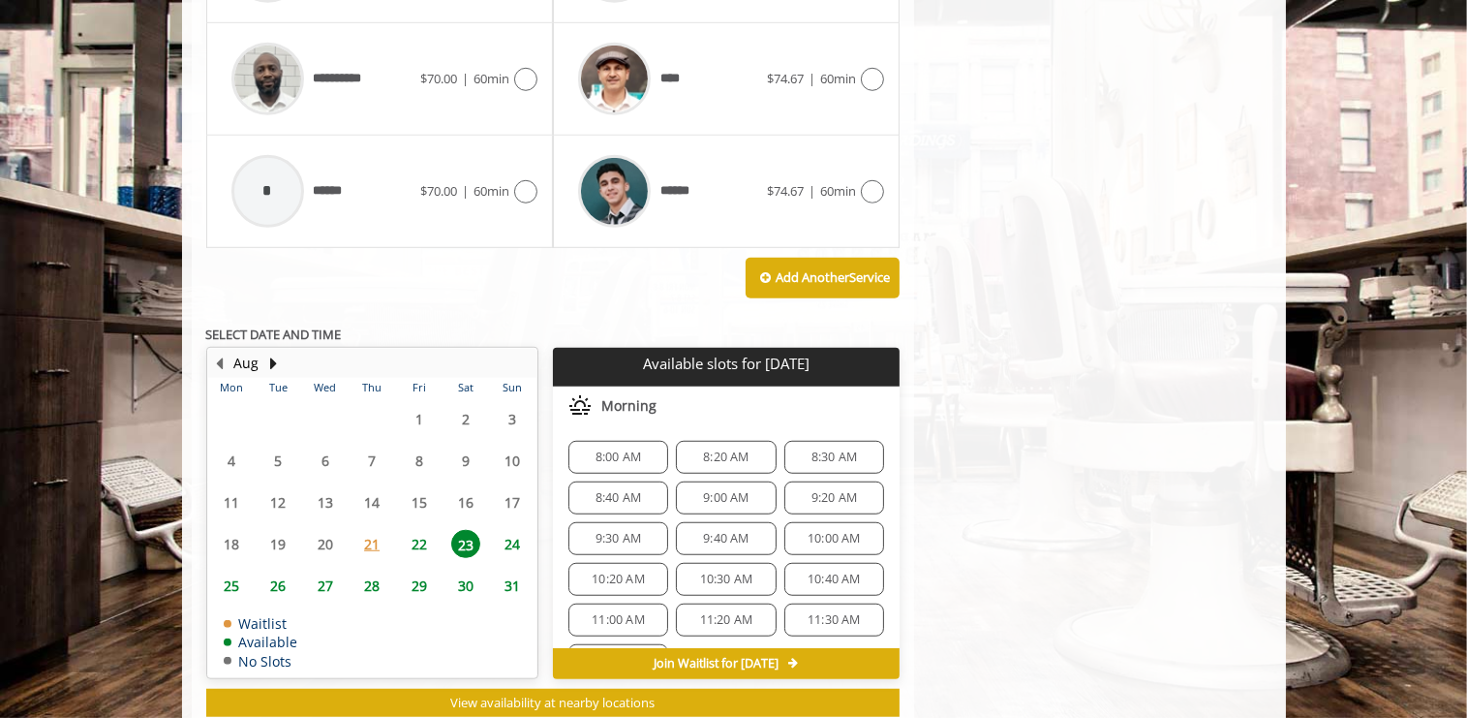
scroll to position [1343, 0]
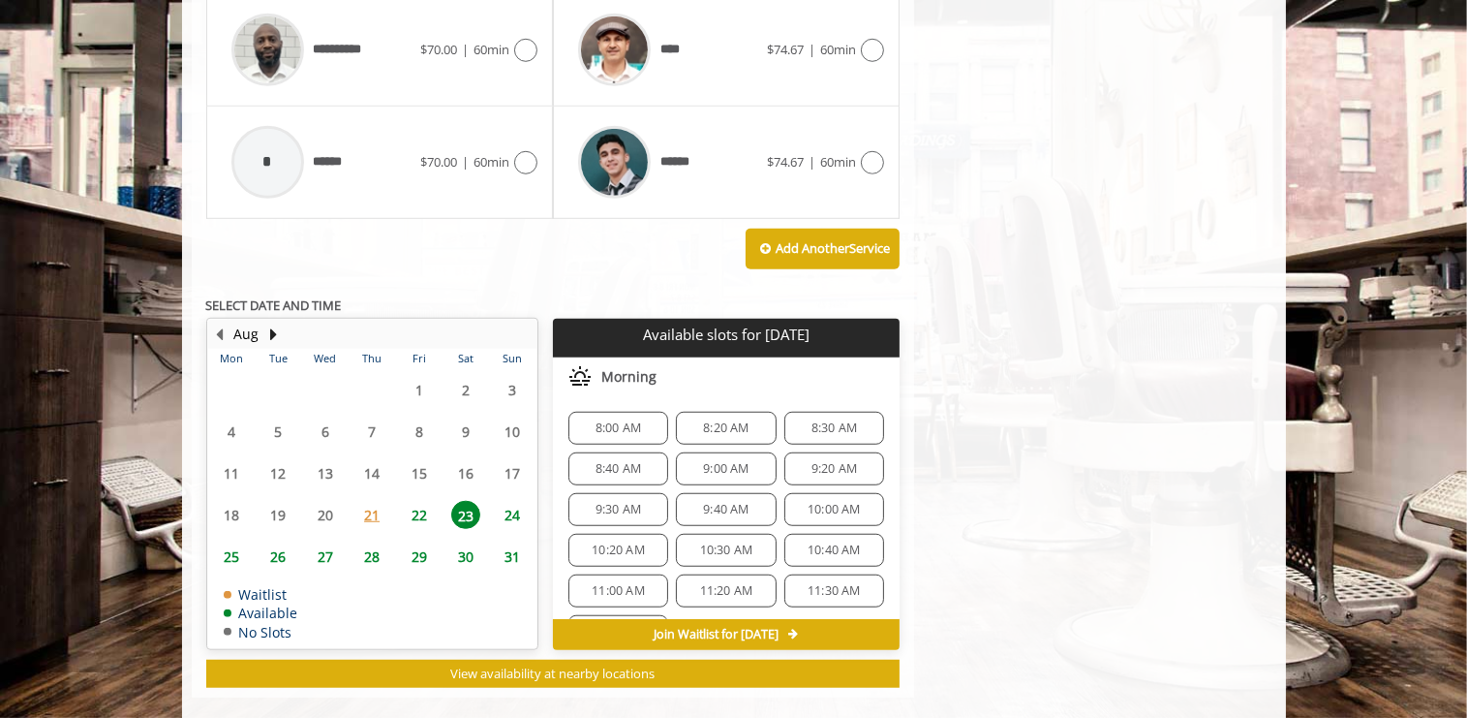
click at [619, 583] on span "11:00 AM" at bounding box center [618, 590] width 53 height 15
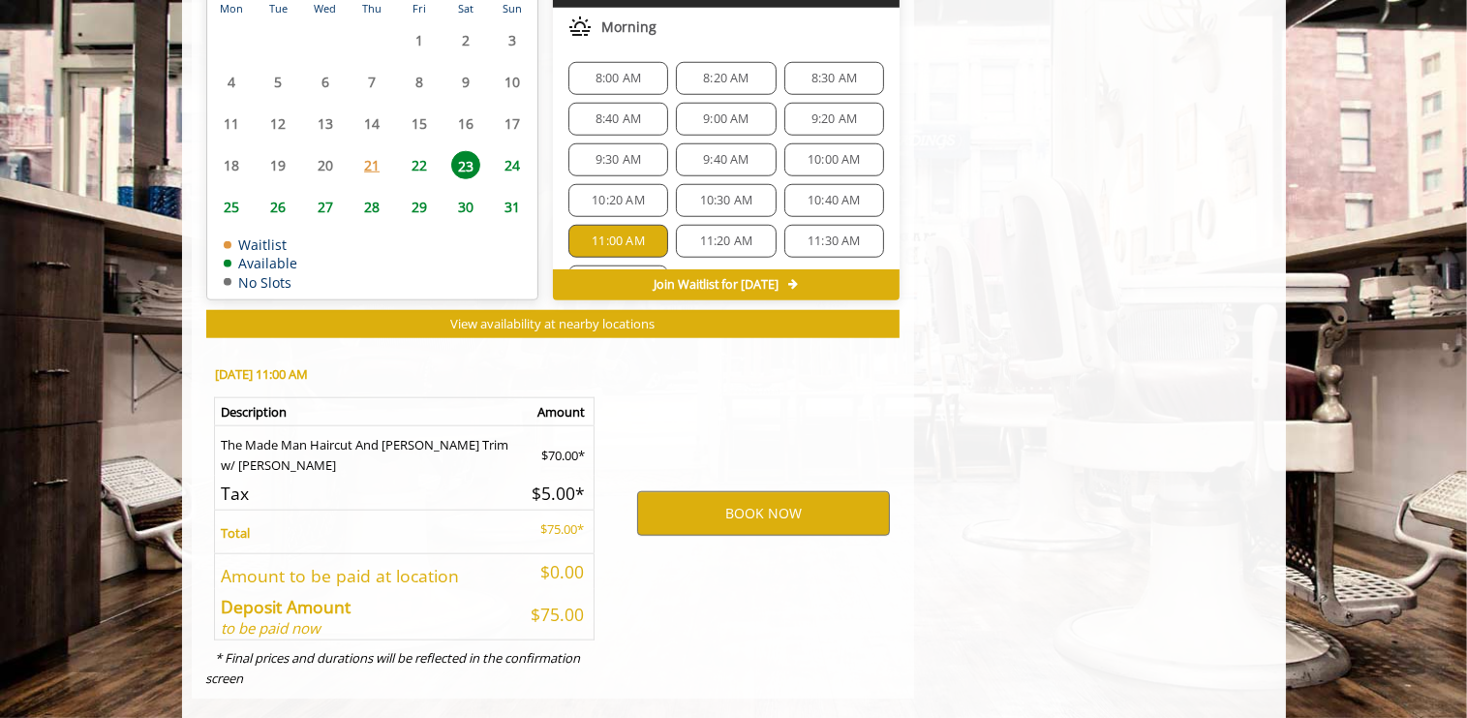
click at [798, 279] on icon at bounding box center [793, 285] width 10 height 12
click at [742, 491] on button "BOOK NOW" at bounding box center [763, 513] width 253 height 45
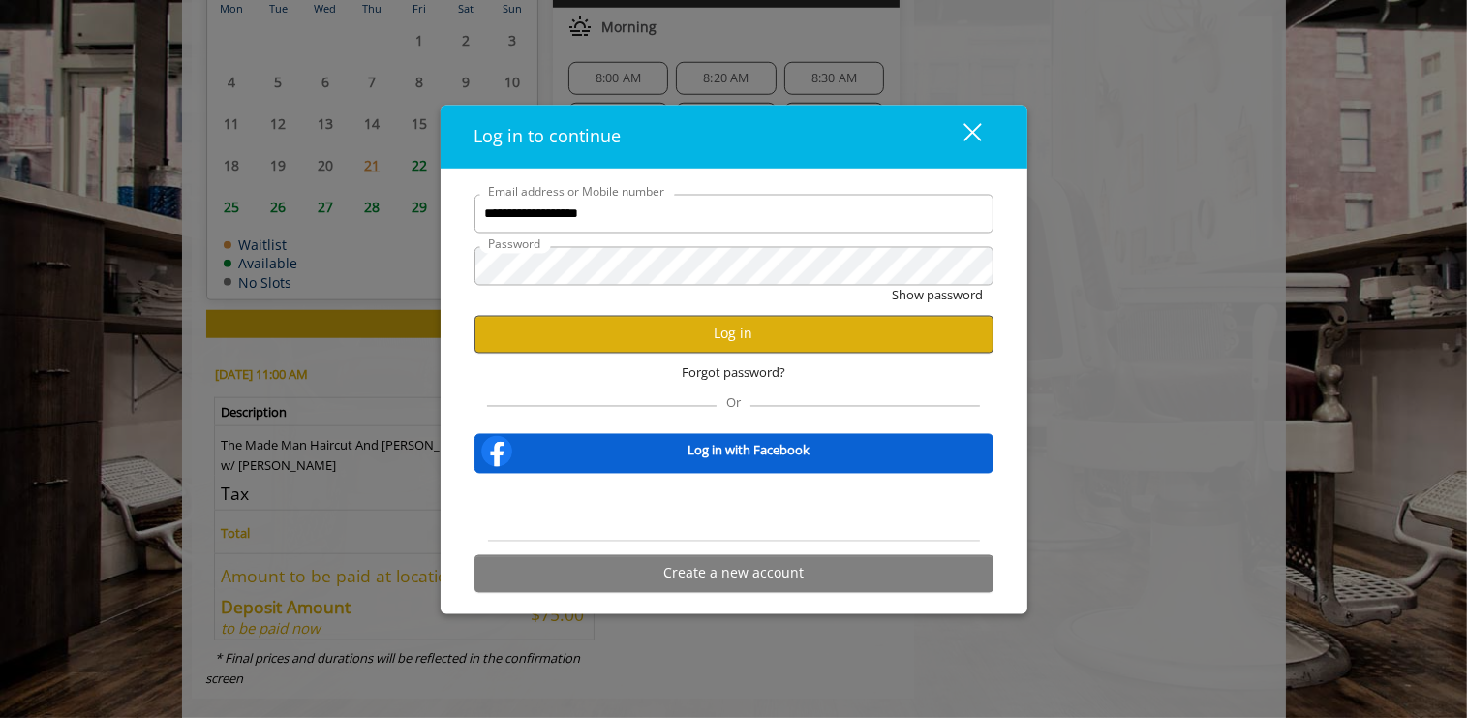
type input "**********"
click at [745, 329] on button "Log in" at bounding box center [734, 334] width 519 height 38
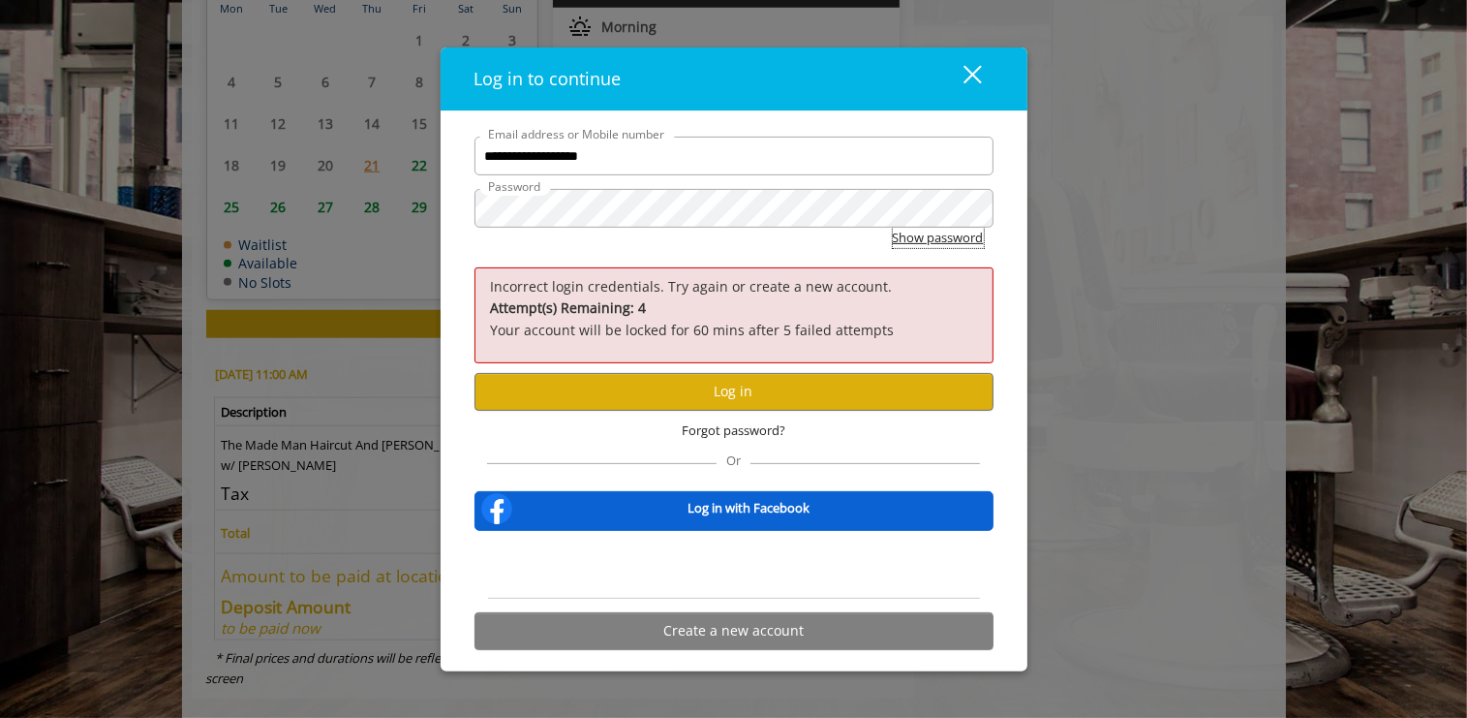
click at [959, 242] on button "Show password" at bounding box center [938, 238] width 91 height 20
click at [772, 395] on button "Log in" at bounding box center [734, 392] width 519 height 38
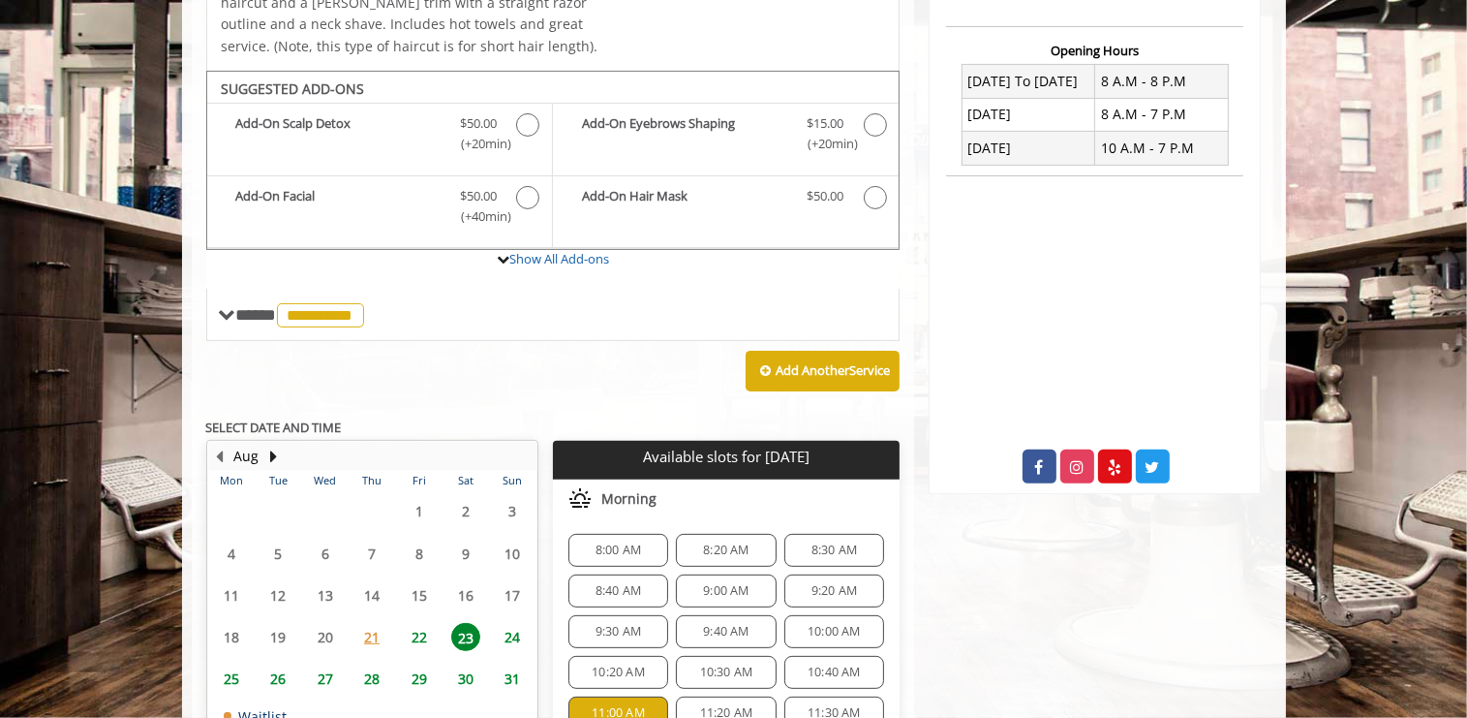
scroll to position [613, 0]
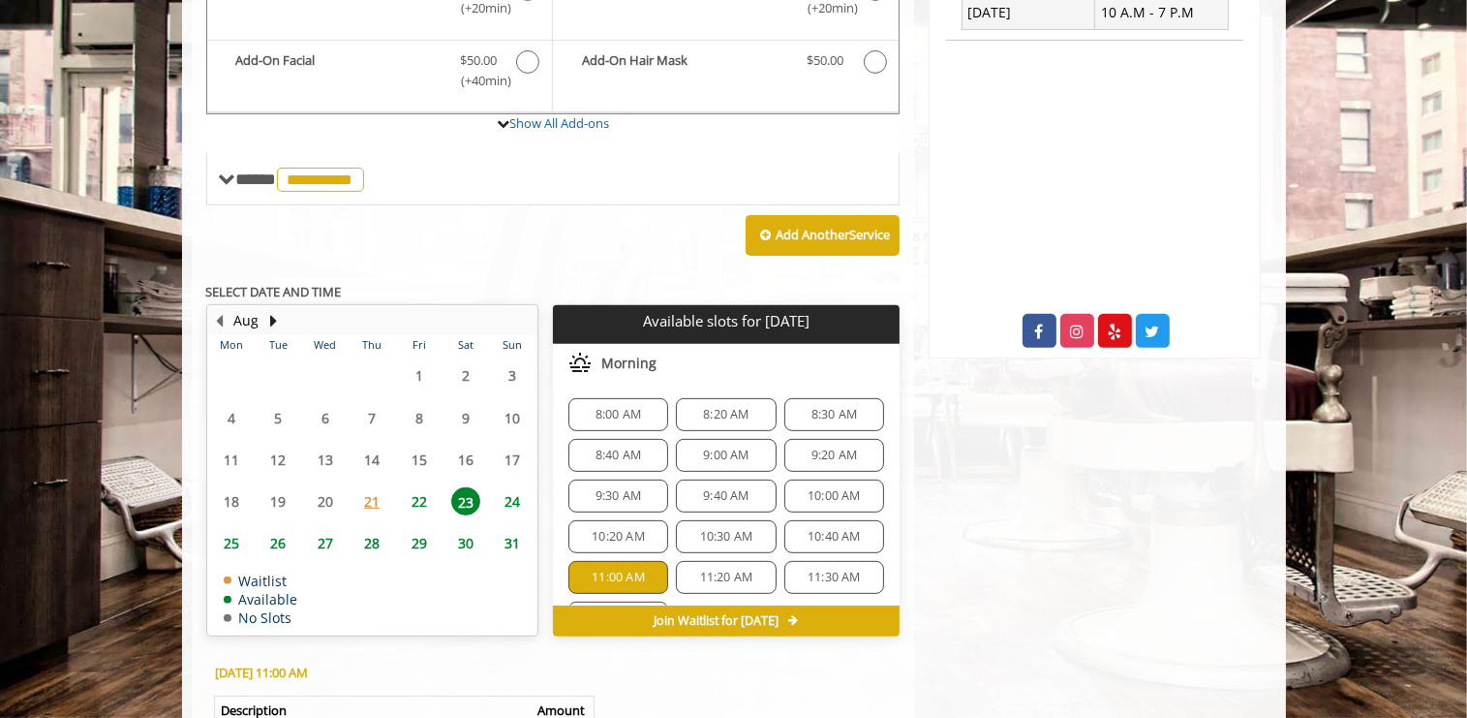
click at [622, 561] on div "11:00 AM" at bounding box center [618, 577] width 100 height 33
click at [725, 569] on span "11:20 AM" at bounding box center [726, 576] width 53 height 15
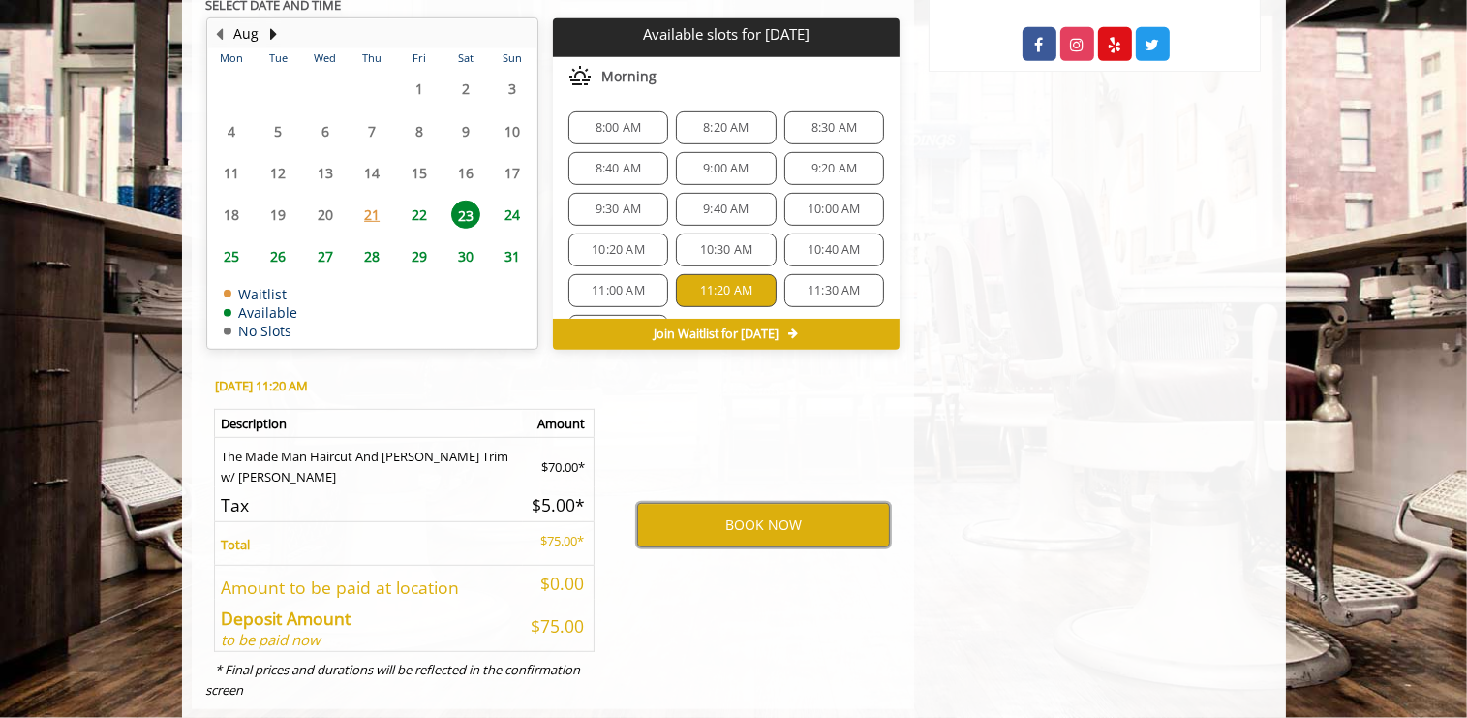
scroll to position [913, 0]
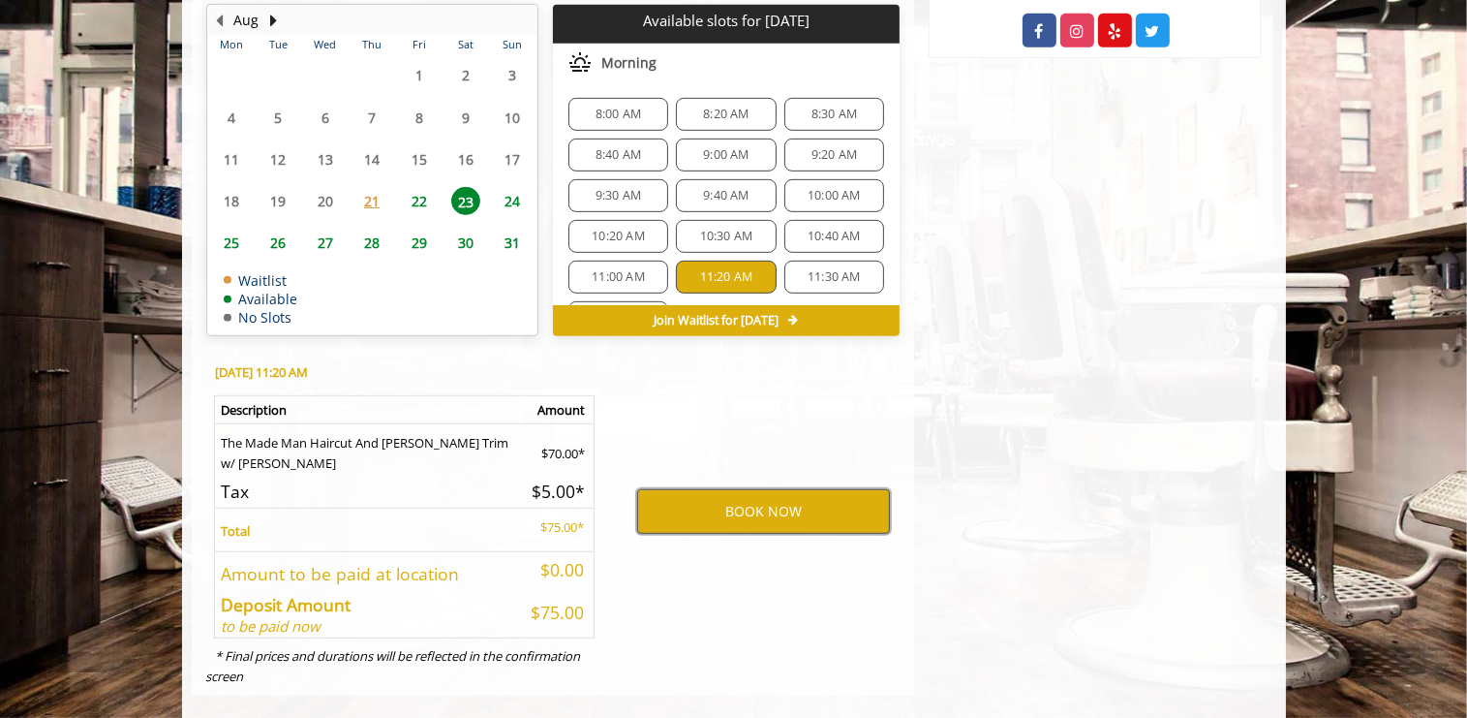
click at [753, 489] on button "BOOK NOW" at bounding box center [763, 511] width 253 height 45
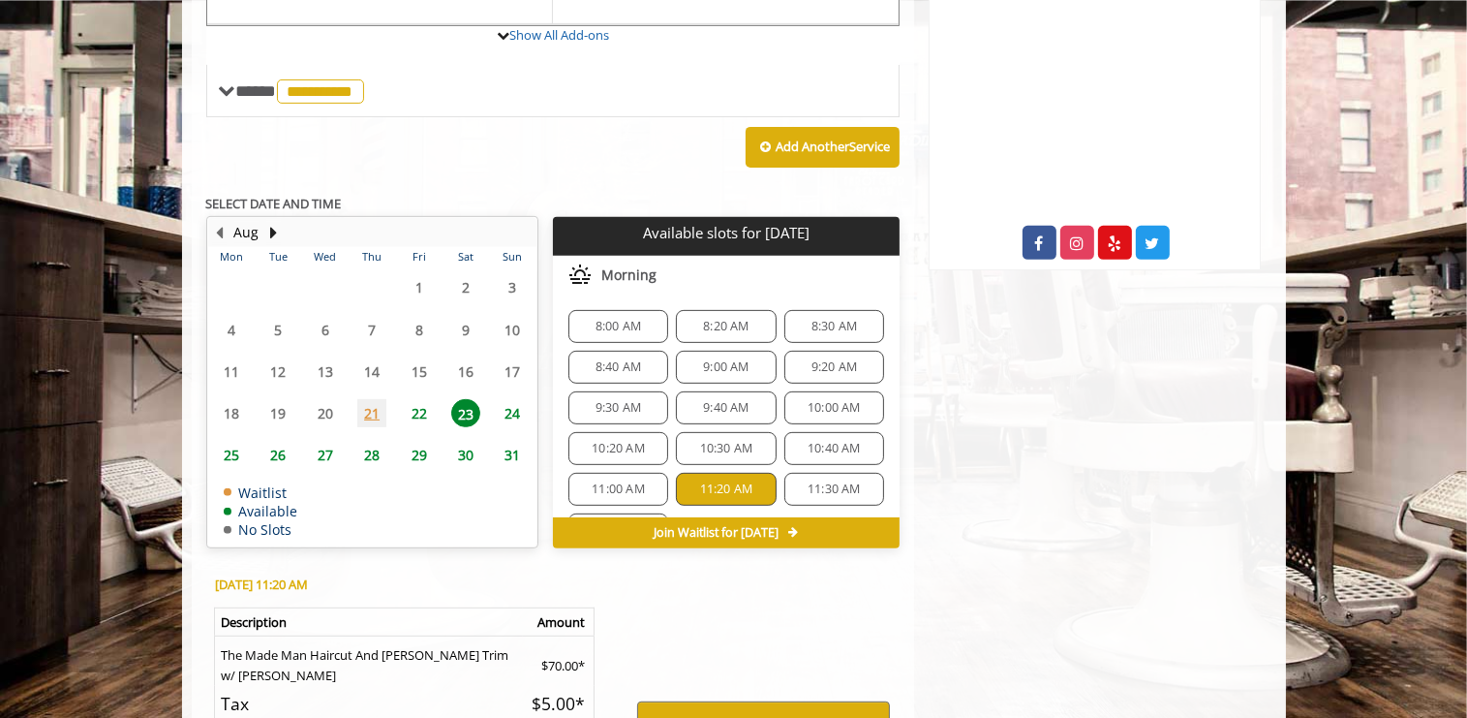
scroll to position [817, 0]
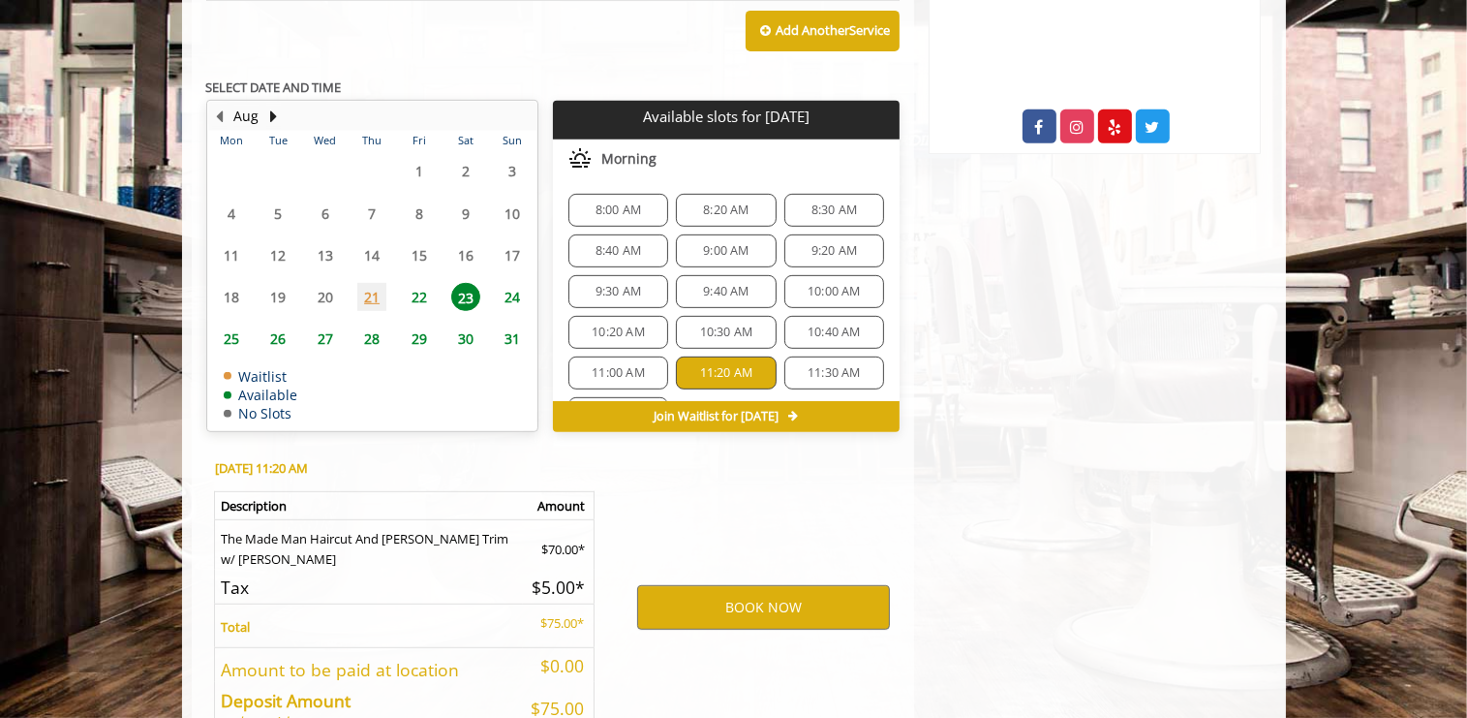
click at [506, 283] on span "24" at bounding box center [513, 297] width 29 height 28
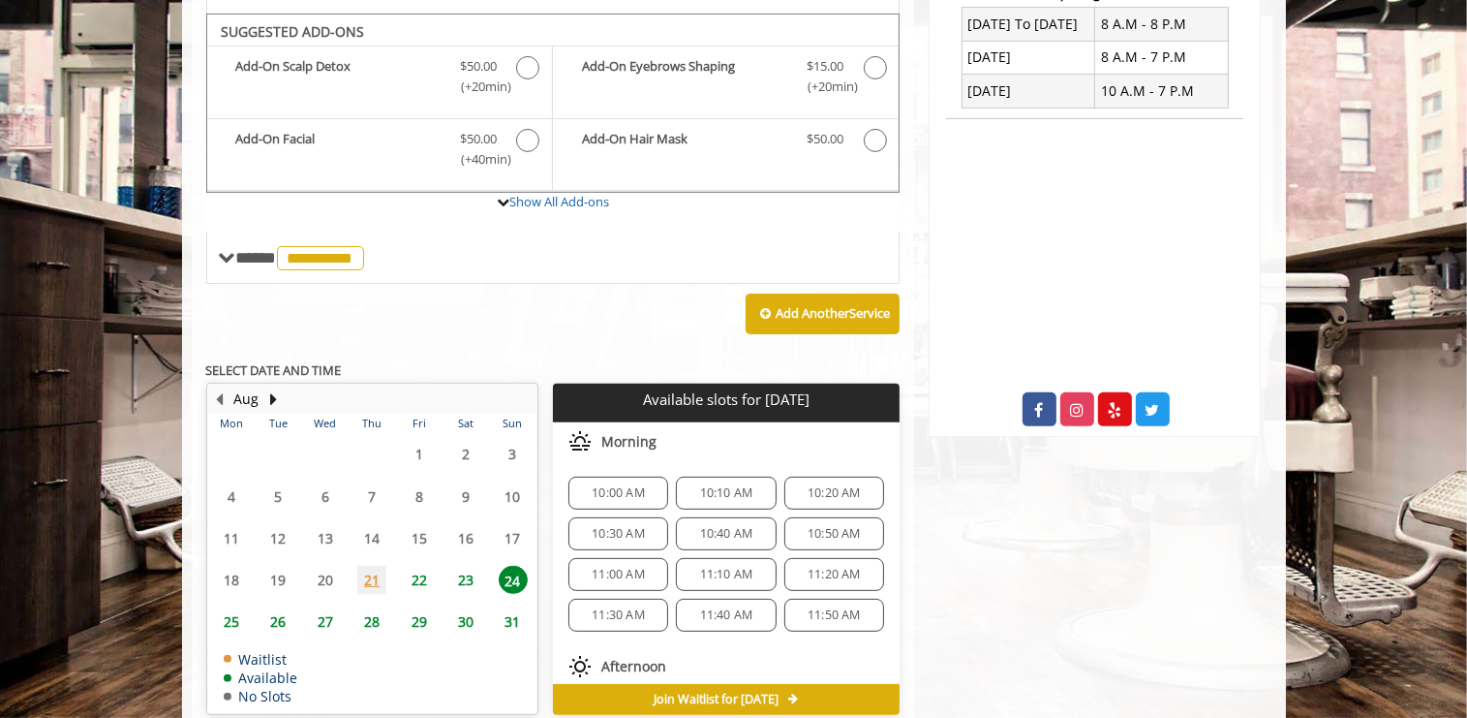
scroll to position [564, 0]
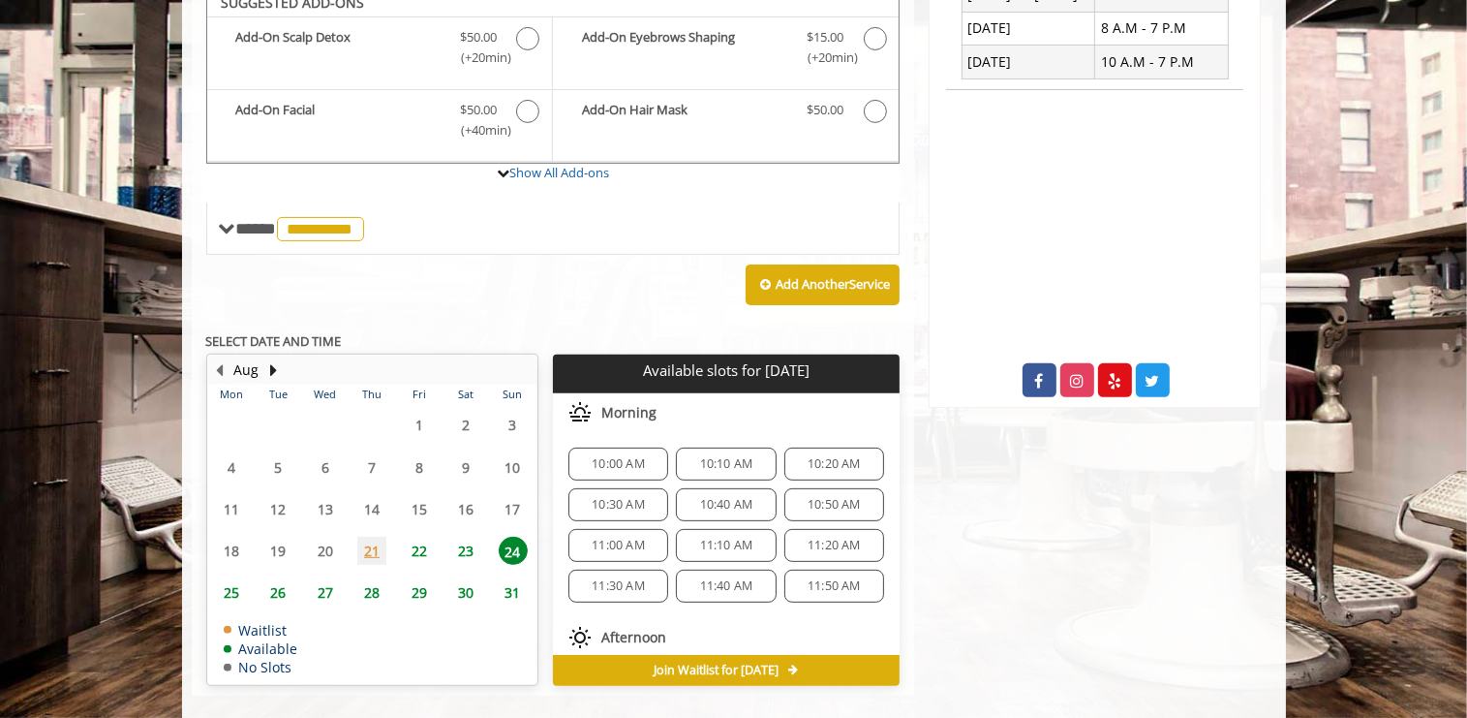
click at [624, 569] on div "11:30 AM" at bounding box center [618, 585] width 100 height 33
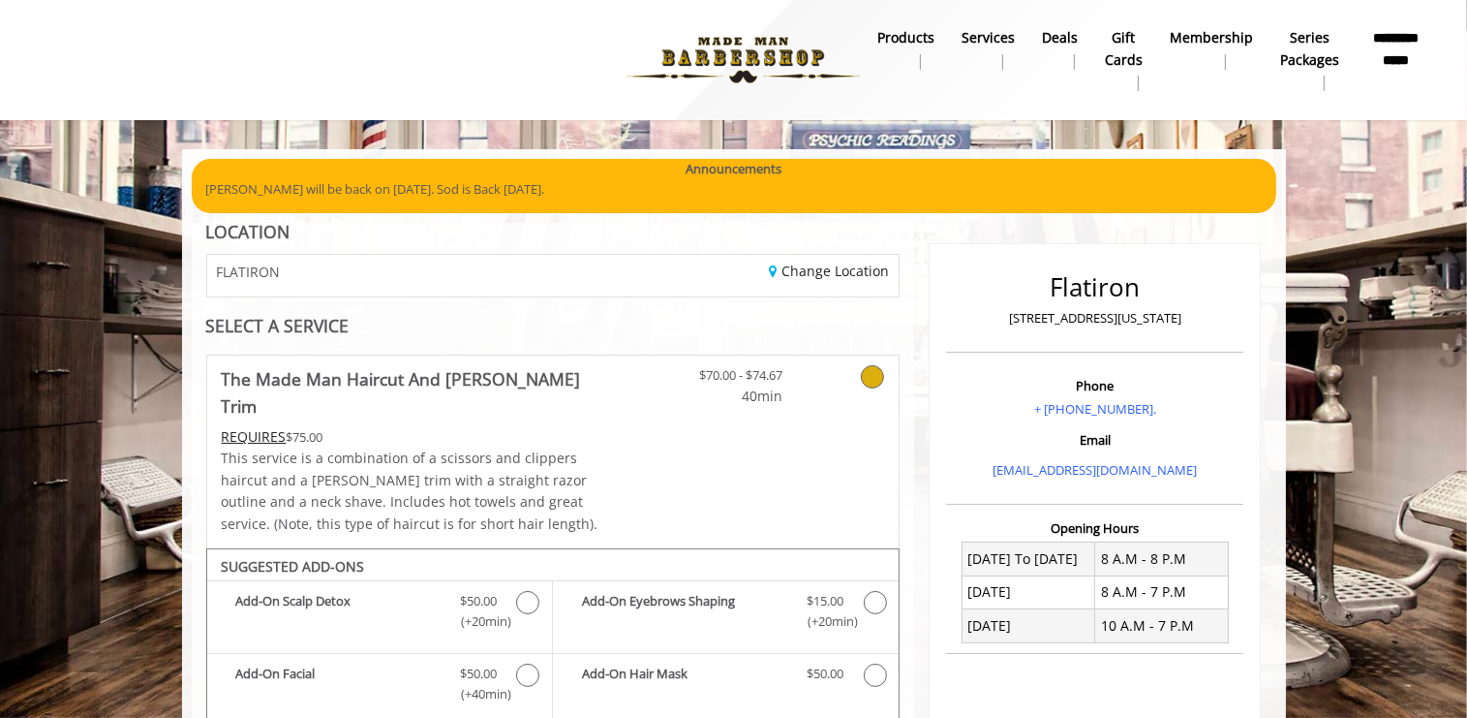
scroll to position [613, 0]
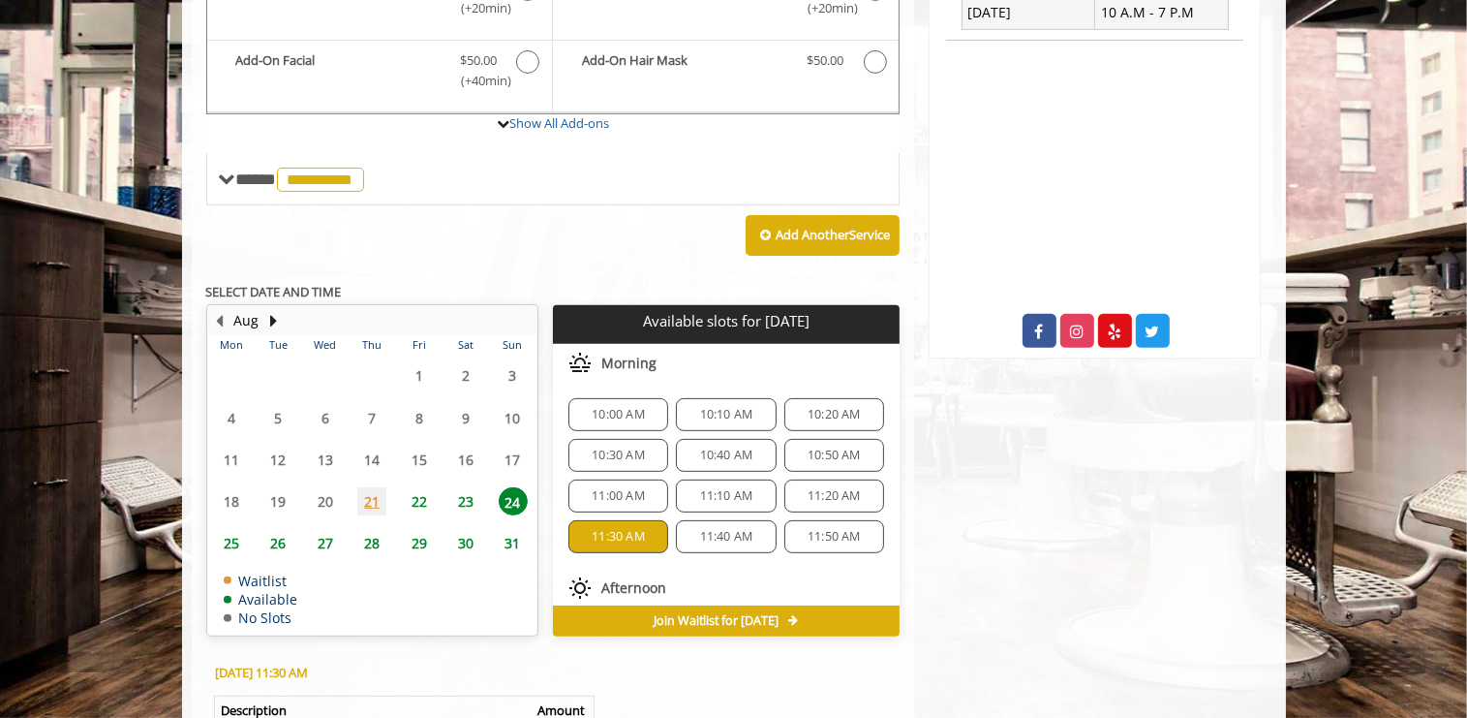
click at [625, 488] on span "11:00 AM" at bounding box center [618, 495] width 53 height 15
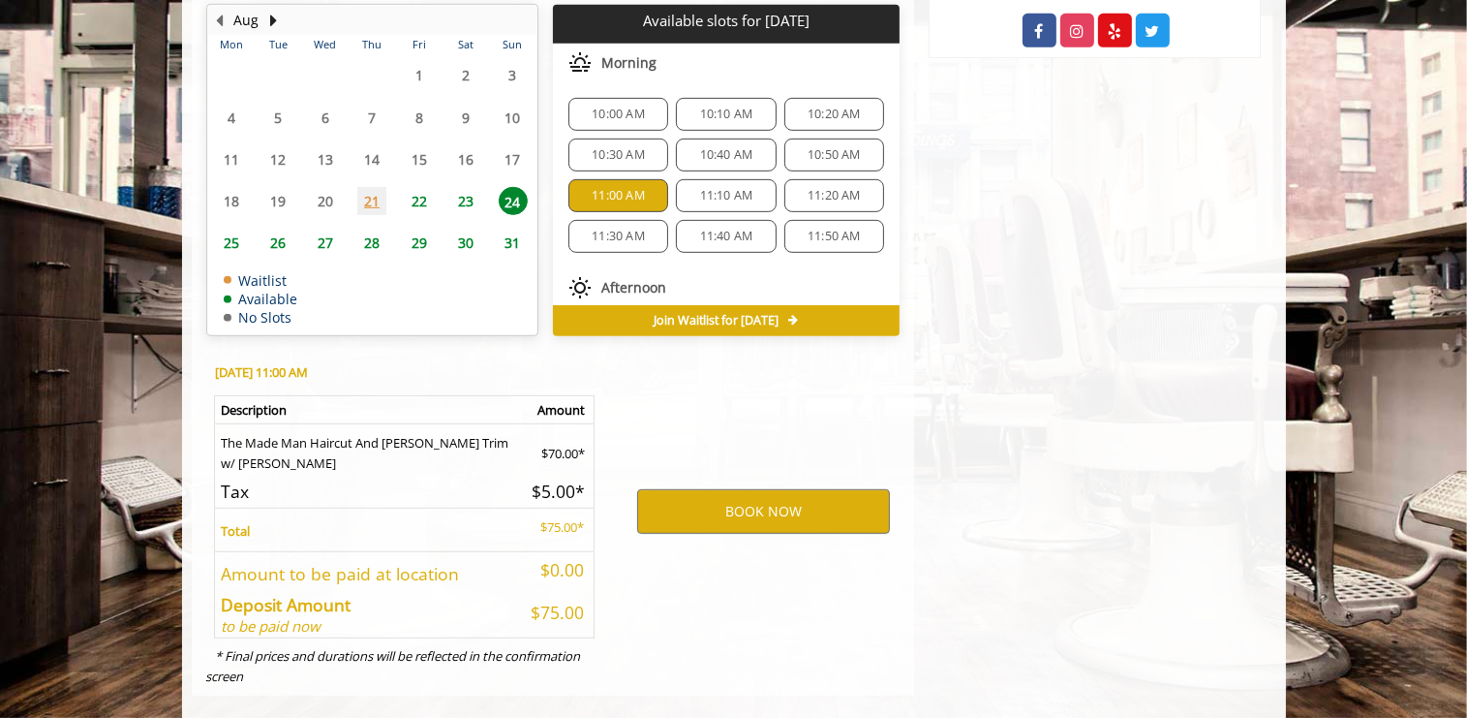
click at [618, 107] on span "10:00 AM" at bounding box center [618, 114] width 53 height 15
click at [600, 147] on span "10:30 AM" at bounding box center [618, 154] width 53 height 15
click at [725, 107] on span "10:10 AM" at bounding box center [726, 114] width 53 height 15
click at [816, 98] on div "10:20 AM" at bounding box center [834, 114] width 100 height 33
click at [722, 229] on span "11:40 AM" at bounding box center [726, 236] width 53 height 15
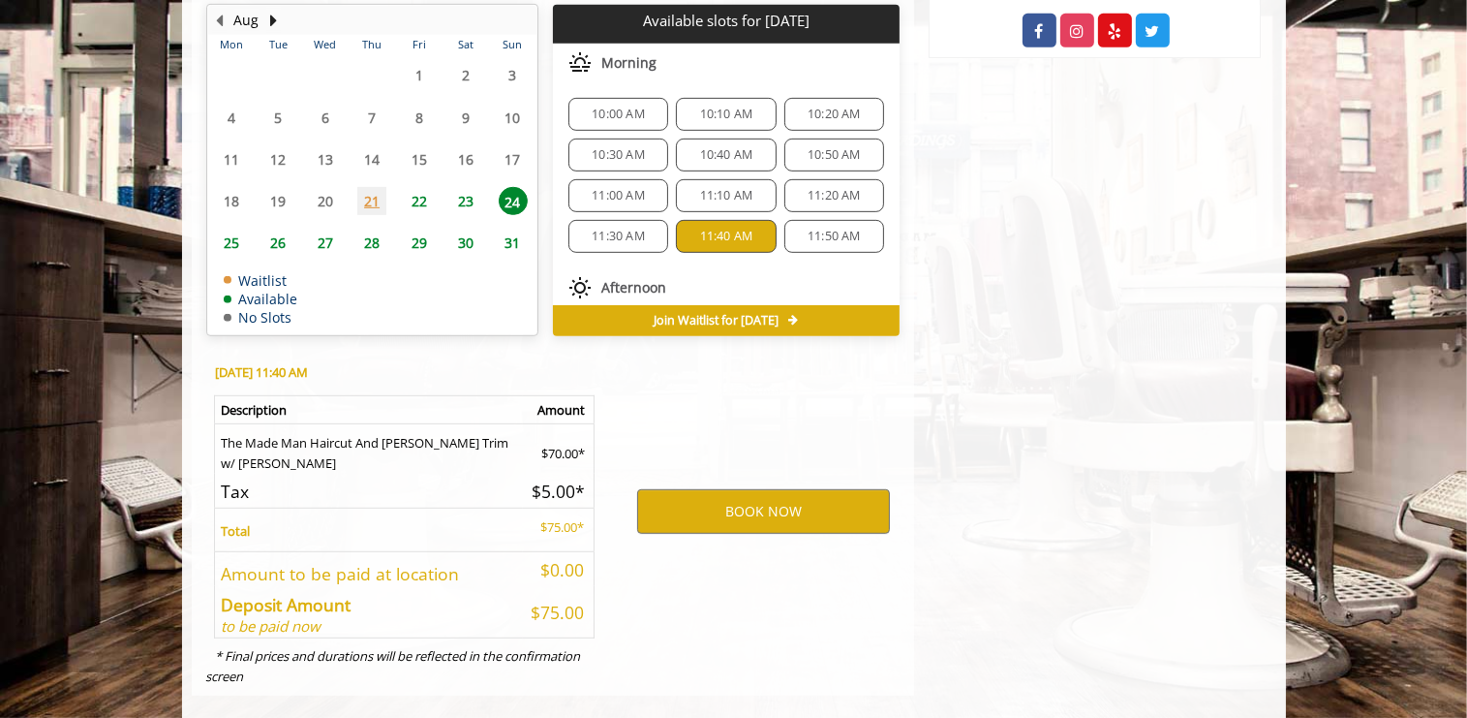
click at [467, 187] on span "23" at bounding box center [465, 201] width 29 height 28
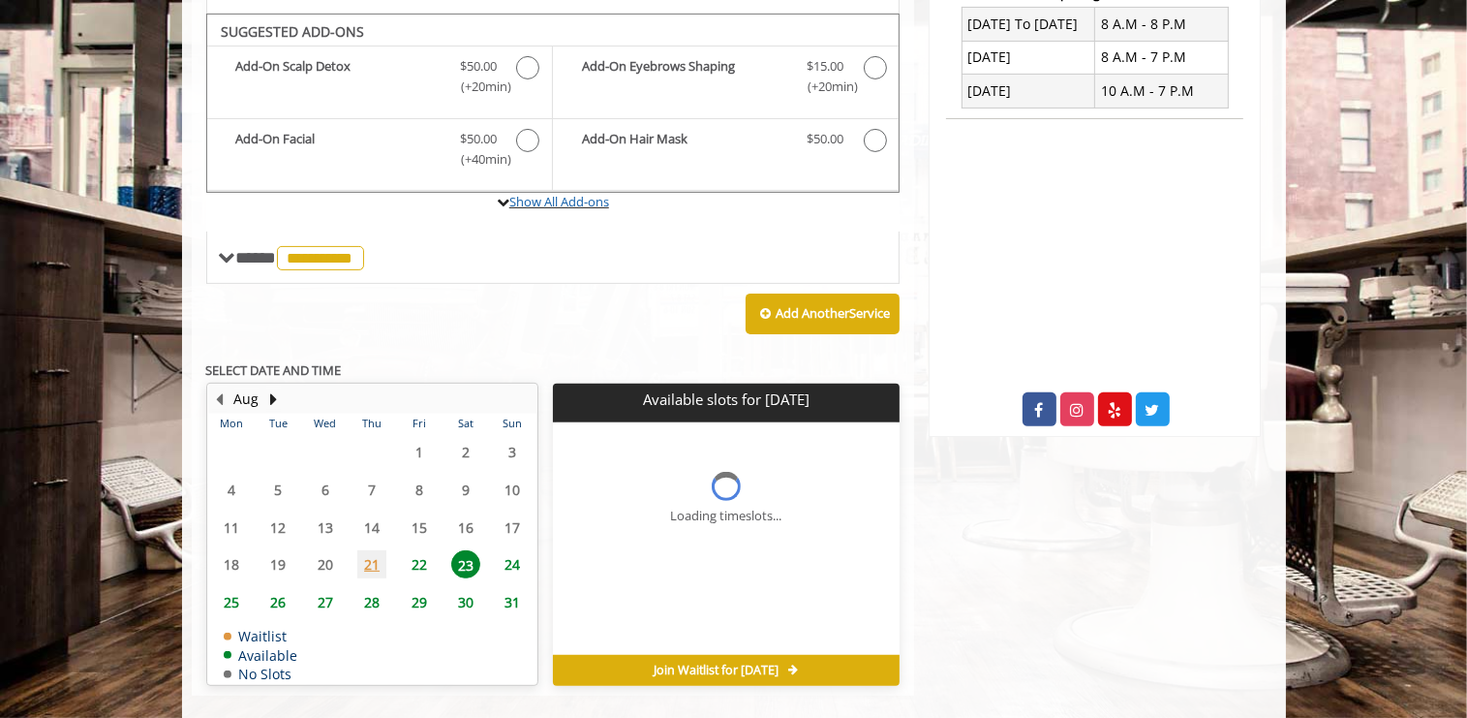
scroll to position [564, 0]
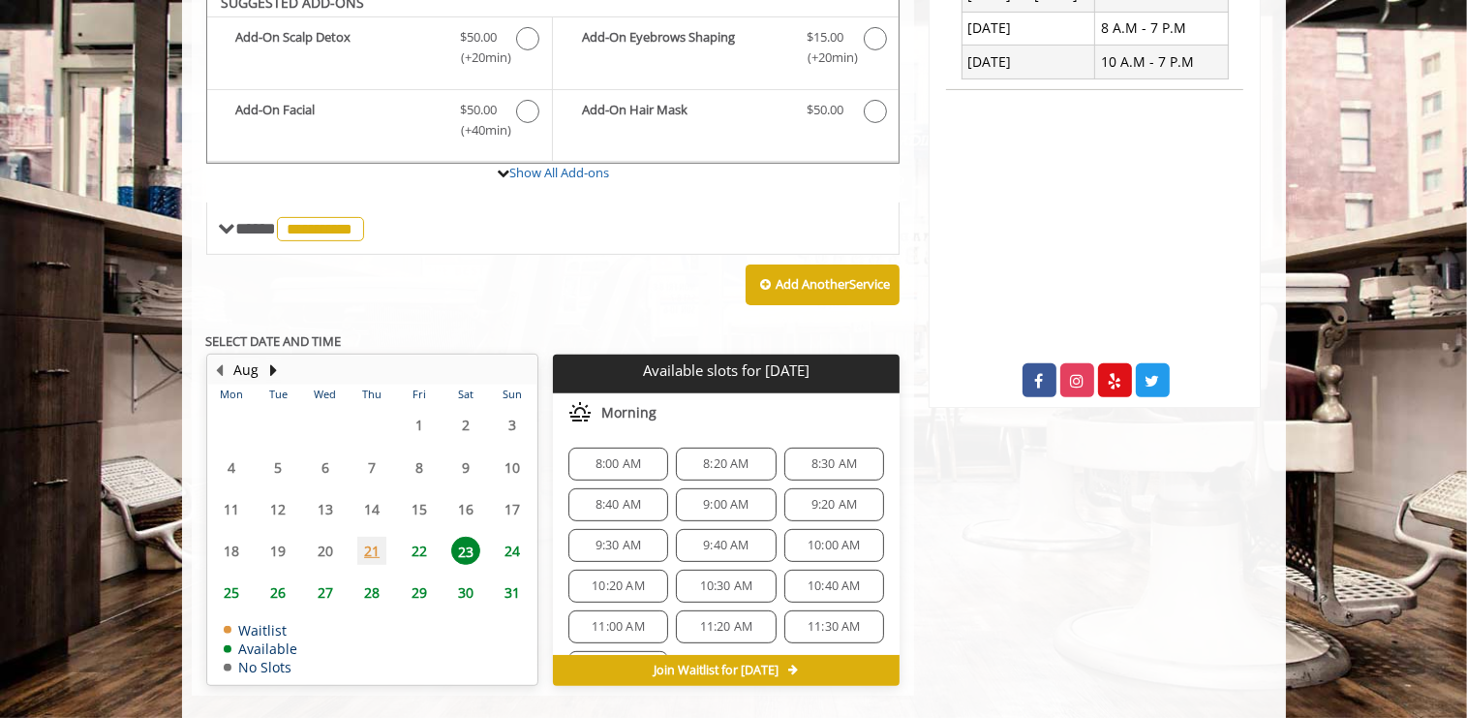
click at [614, 619] on span "11:00 AM" at bounding box center [618, 626] width 53 height 15
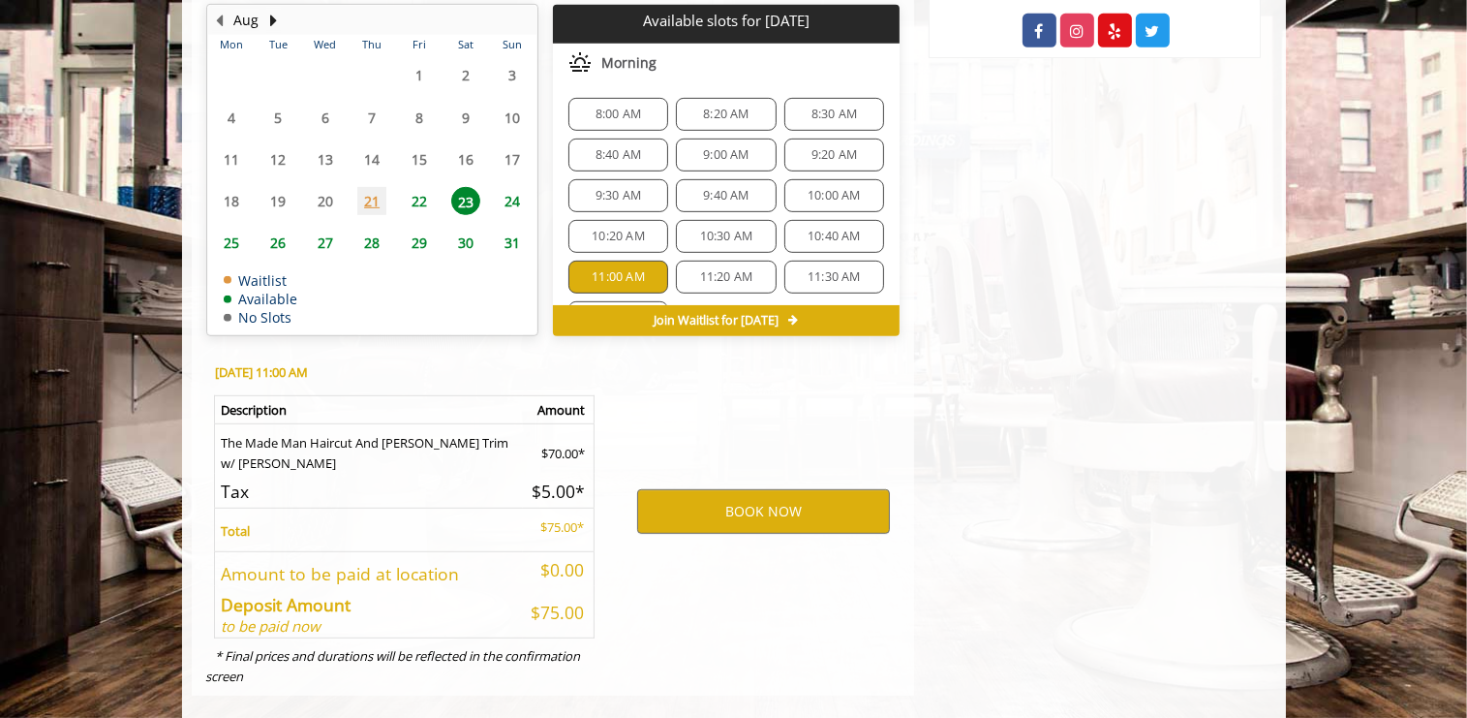
click at [730, 184] on div "8:00 AM 8:20 AM 8:30 AM 8:40 AM 9:00 AM 9:20 AM 9:30 AM 9:40 AM 10:00 AM 10:20 …" at bounding box center [726, 215] width 347 height 267
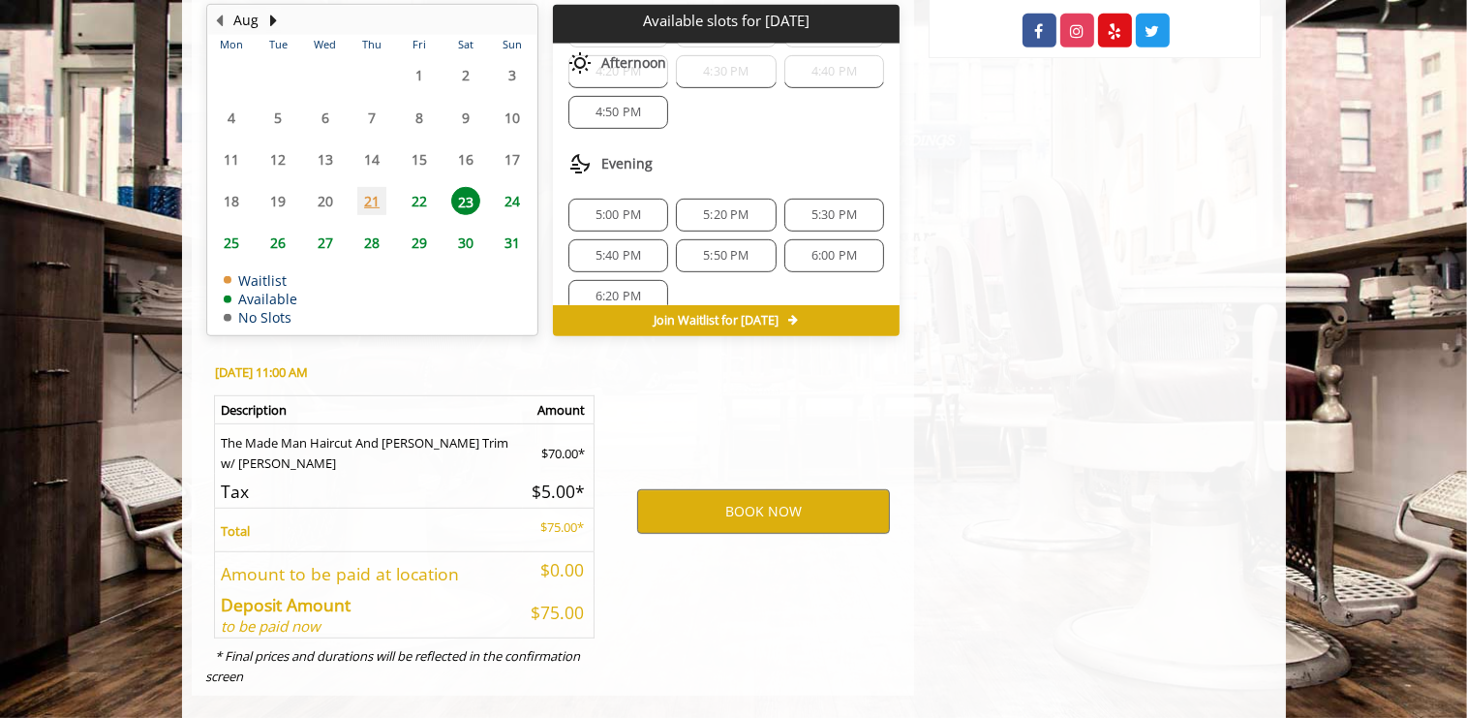
scroll to position [609, 0]
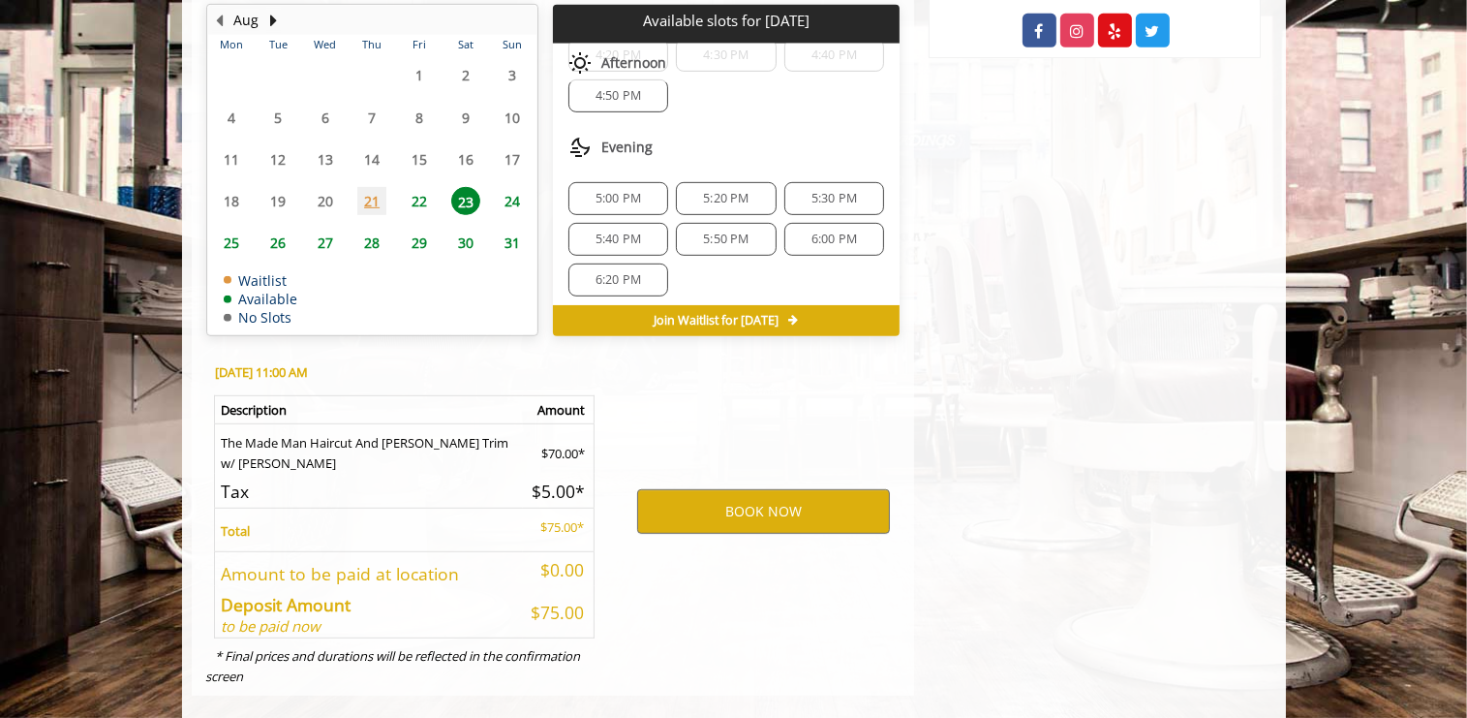
click at [711, 231] on span "5:50 PM" at bounding box center [726, 238] width 46 height 15
click at [813, 231] on span "6:00 PM" at bounding box center [835, 238] width 46 height 15
click at [808, 182] on div "5:30 PM" at bounding box center [834, 198] width 100 height 33
click at [630, 231] on span "5:40 PM" at bounding box center [619, 238] width 46 height 15
click at [617, 263] on div "6:20 PM" at bounding box center [618, 279] width 100 height 33
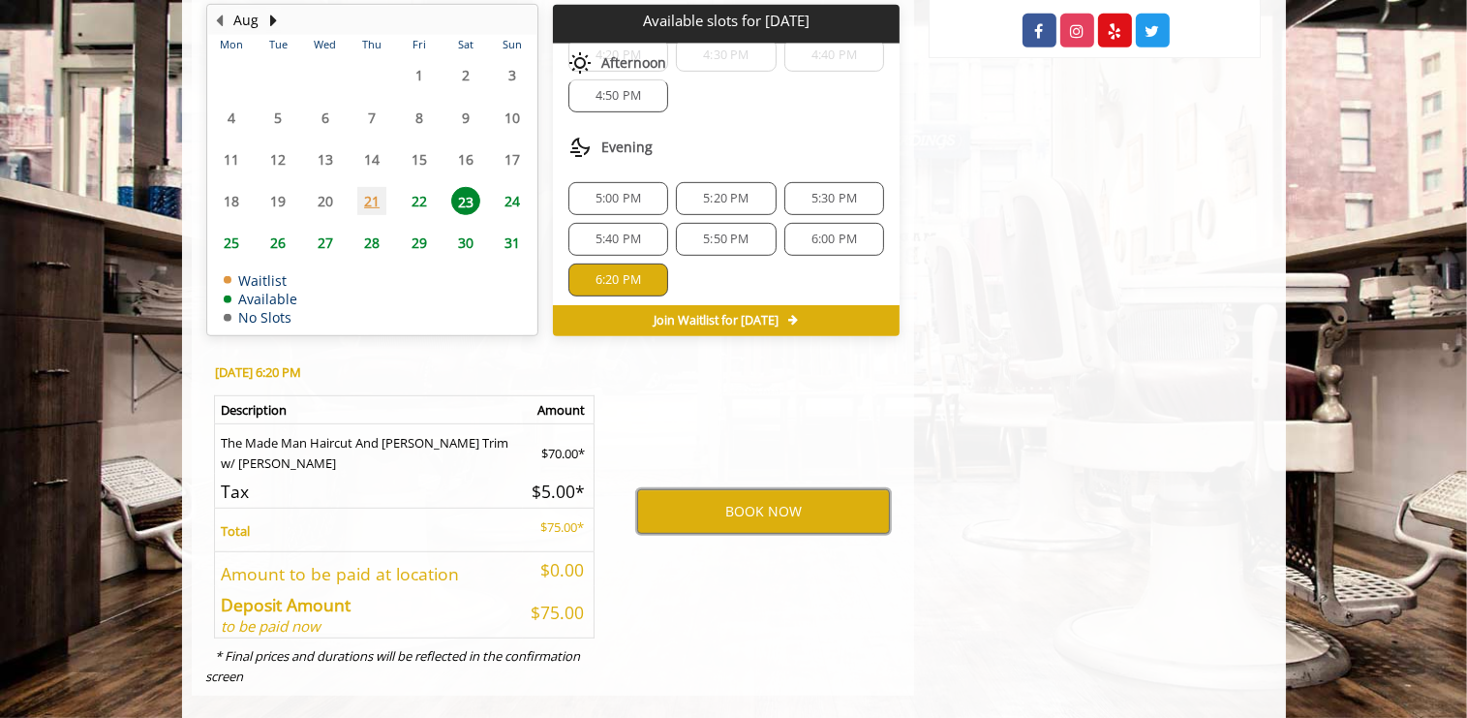
click at [632, 191] on span "5:00 PM" at bounding box center [619, 198] width 46 height 15
click at [708, 191] on span "5:20 PM" at bounding box center [726, 198] width 46 height 15
click at [812, 191] on span "5:30 PM" at bounding box center [835, 198] width 46 height 15
click at [819, 231] on span "6:00 PM" at bounding box center [835, 238] width 46 height 15
click at [716, 231] on span "5:50 PM" at bounding box center [726, 238] width 46 height 15
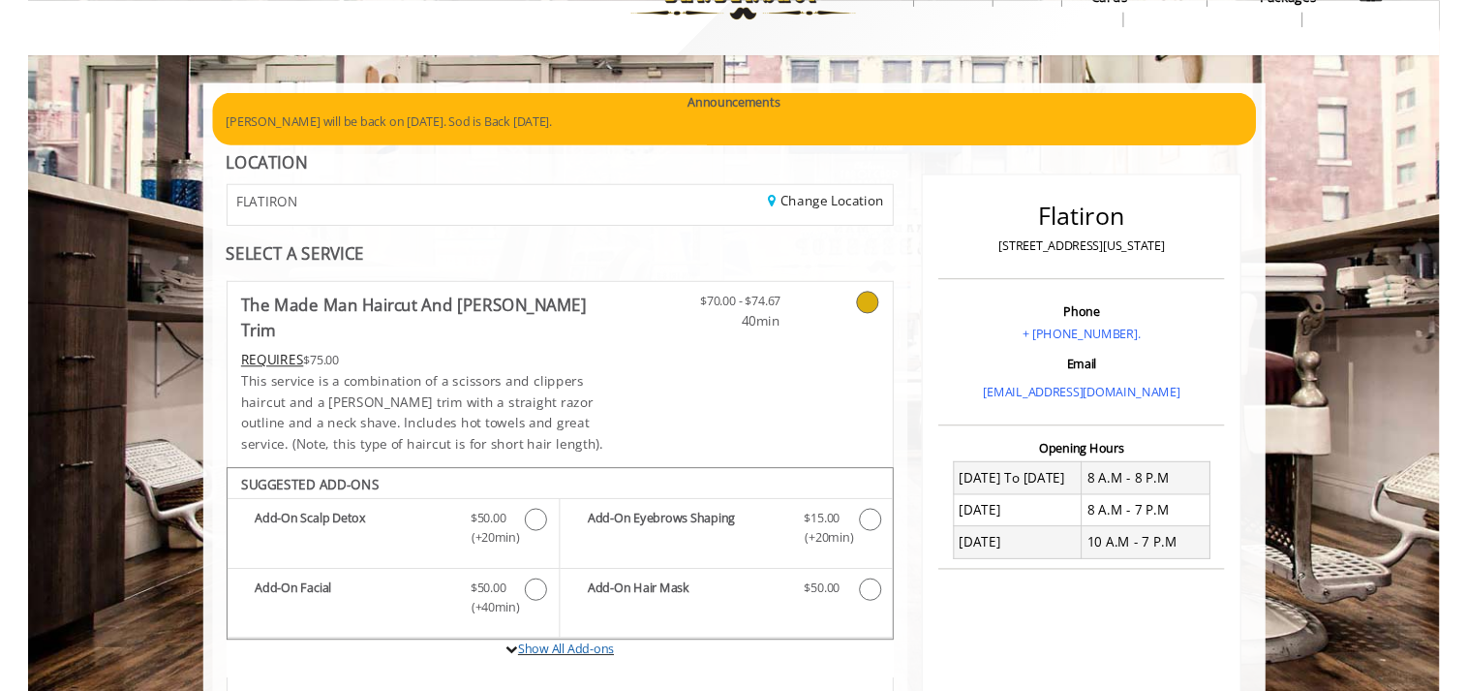
scroll to position [0, 0]
